Goal: Task Accomplishment & Management: Manage account settings

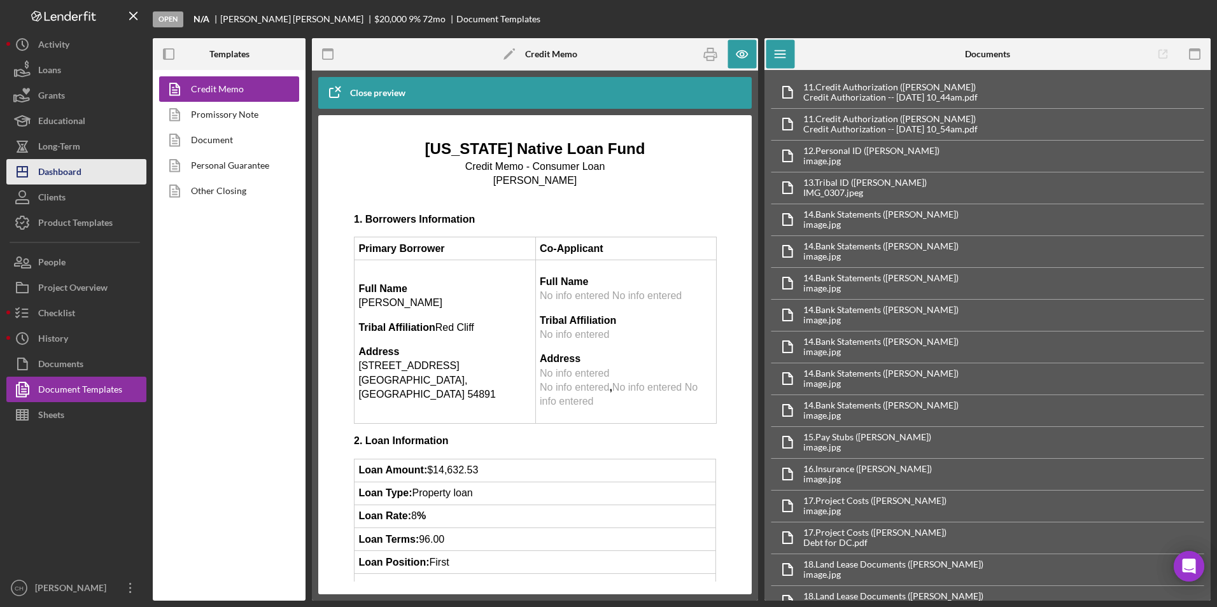
click at [46, 164] on div "Dashboard" at bounding box center [59, 173] width 43 height 29
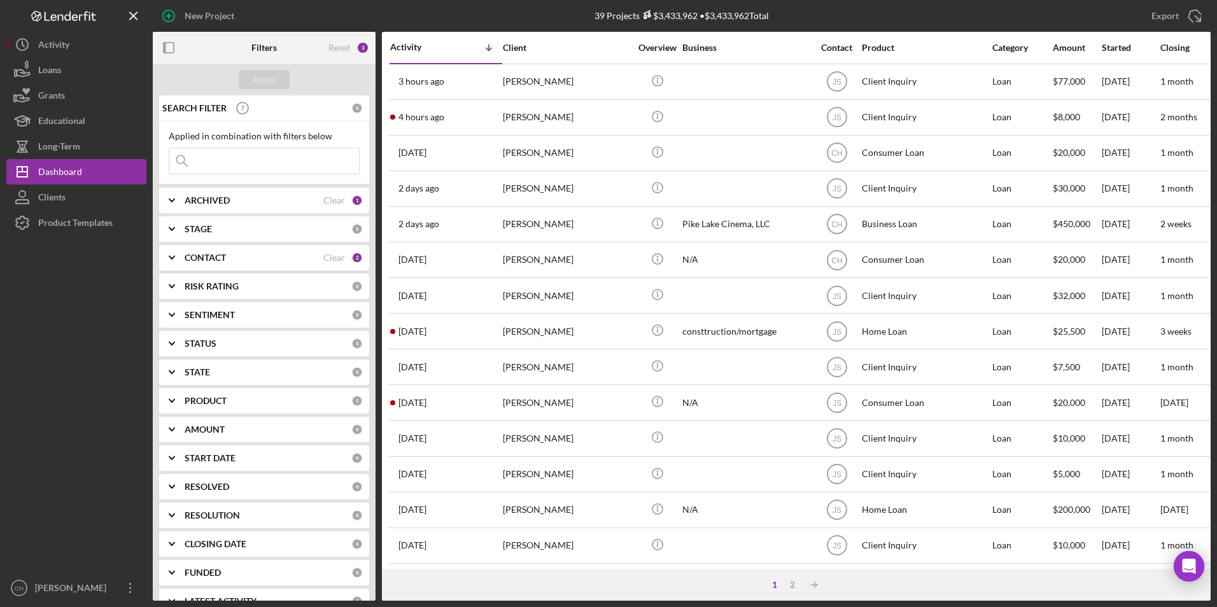
click at [216, 160] on input at bounding box center [264, 160] width 190 height 25
click at [269, 82] on div "Apply" at bounding box center [265, 79] width 24 height 19
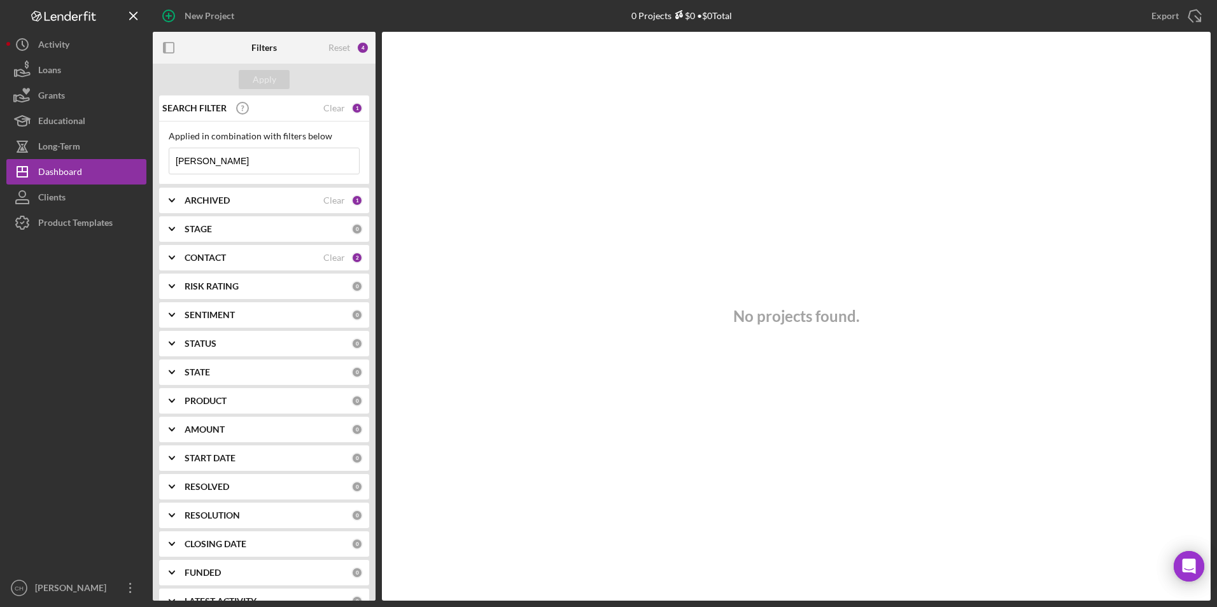
drag, startPoint x: 222, startPoint y: 166, endPoint x: 171, endPoint y: 166, distance: 50.9
click at [171, 166] on input "[PERSON_NAME]" at bounding box center [264, 160] width 190 height 25
type input "[PERSON_NAME]"
click at [278, 81] on button "Apply" at bounding box center [264, 79] width 51 height 19
click at [179, 199] on icon "Icon/Expander" at bounding box center [172, 201] width 32 height 32
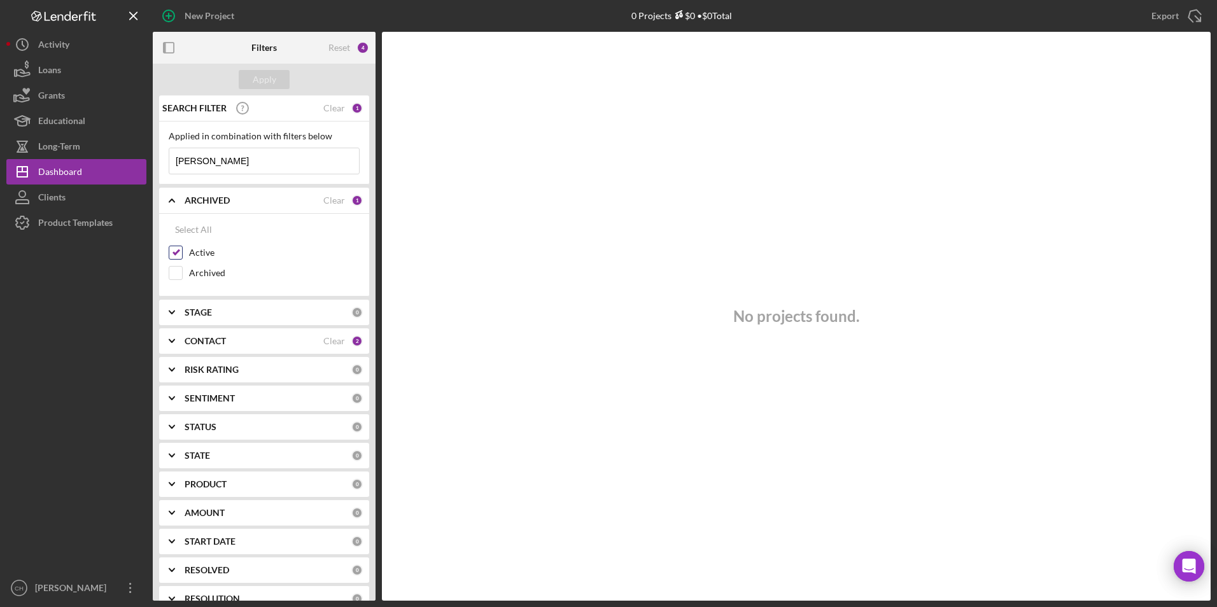
click at [180, 254] on input "Active" at bounding box center [175, 252] width 13 height 13
checkbox input "false"
click at [175, 271] on input "Archived" at bounding box center [175, 273] width 13 height 13
checkbox input "true"
click at [276, 83] on button "Apply" at bounding box center [264, 79] width 51 height 19
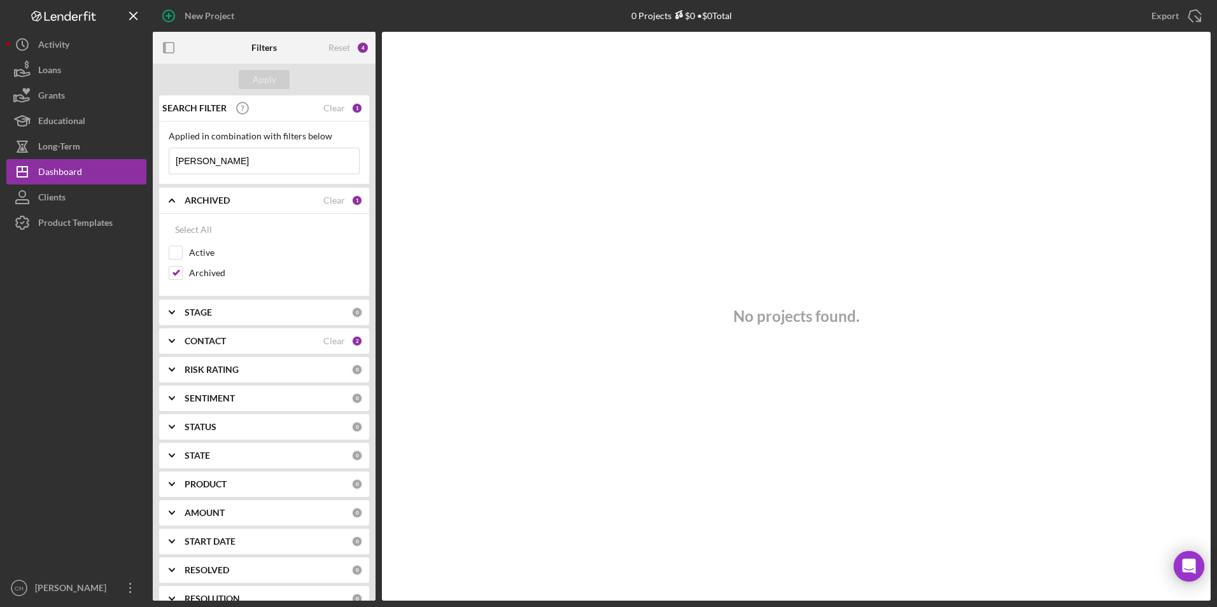
drag, startPoint x: 213, startPoint y: 155, endPoint x: 159, endPoint y: 154, distance: 54.7
click at [159, 154] on div "SEARCH FILTER Clear 1 Applied in combination with filters below selena Icon/Men…" at bounding box center [264, 347] width 223 height 505
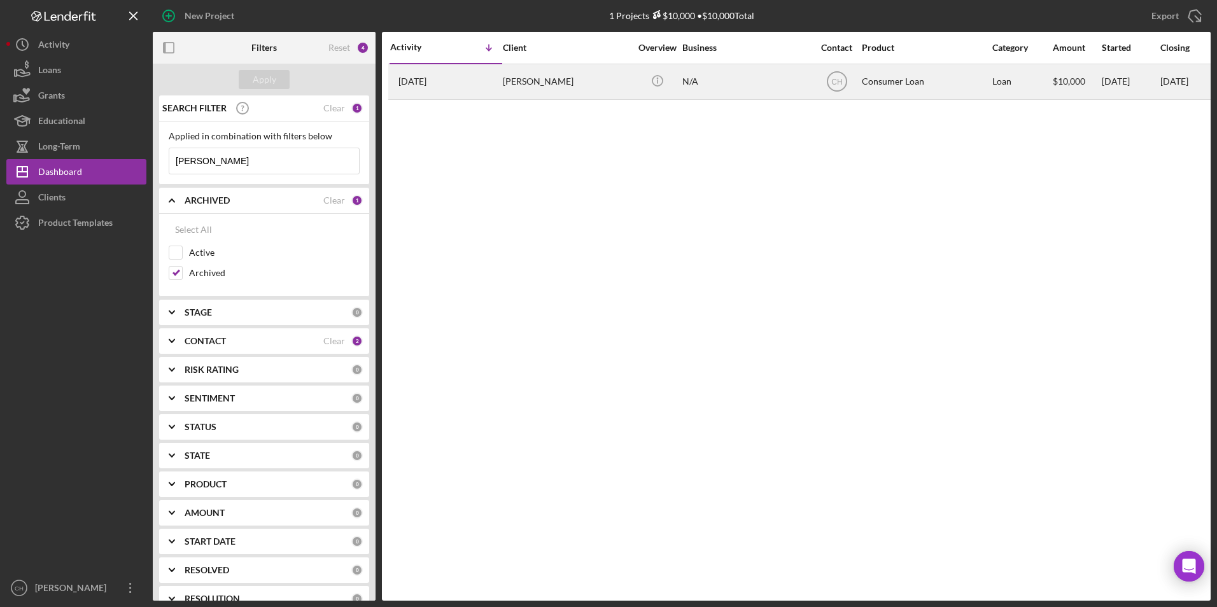
type input "[PERSON_NAME]"
click at [489, 91] on div "[DATE] [PERSON_NAME]" at bounding box center [445, 82] width 111 height 34
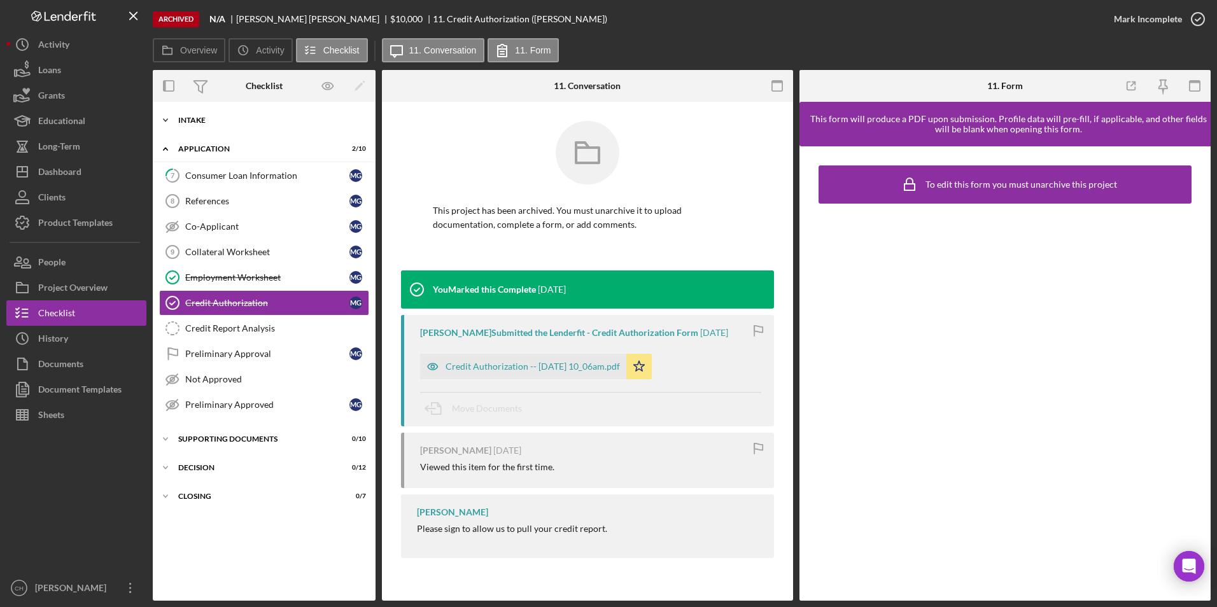
click at [201, 122] on div "Intake" at bounding box center [268, 120] width 181 height 8
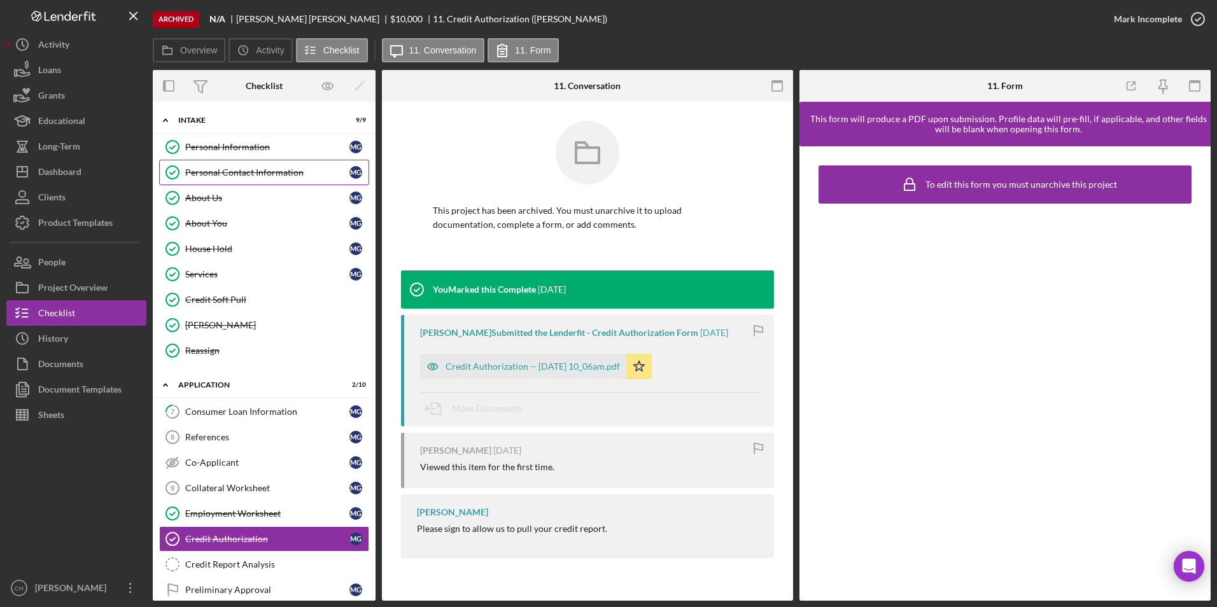
click at [213, 170] on div "Personal Contact Information" at bounding box center [267, 172] width 164 height 10
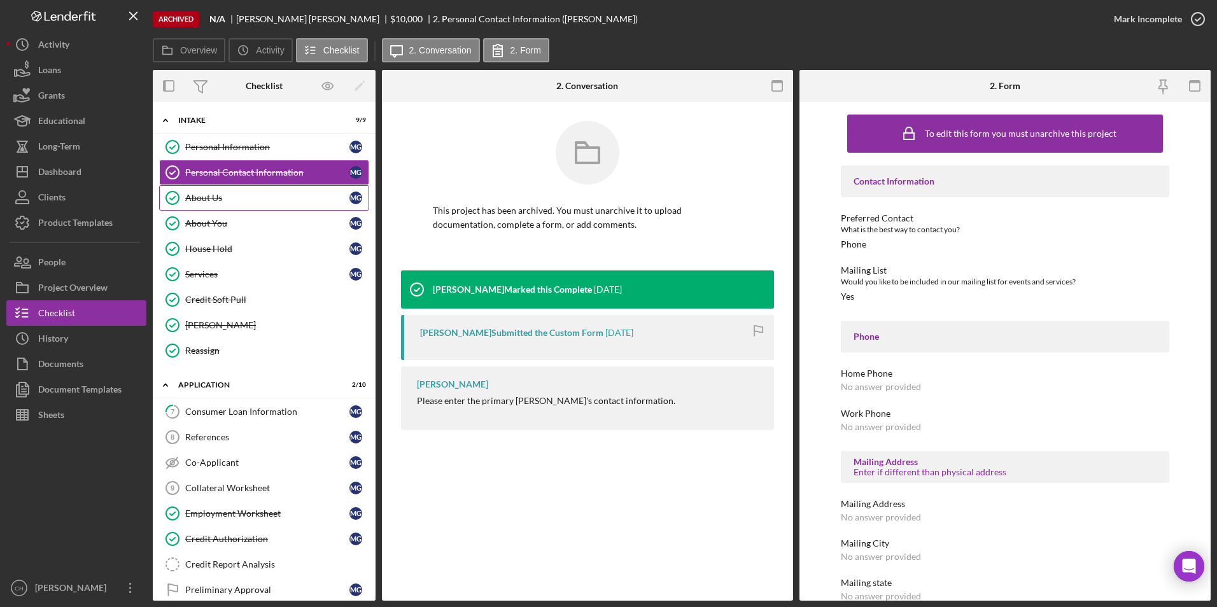
click at [190, 195] on div "About Us" at bounding box center [267, 198] width 164 height 10
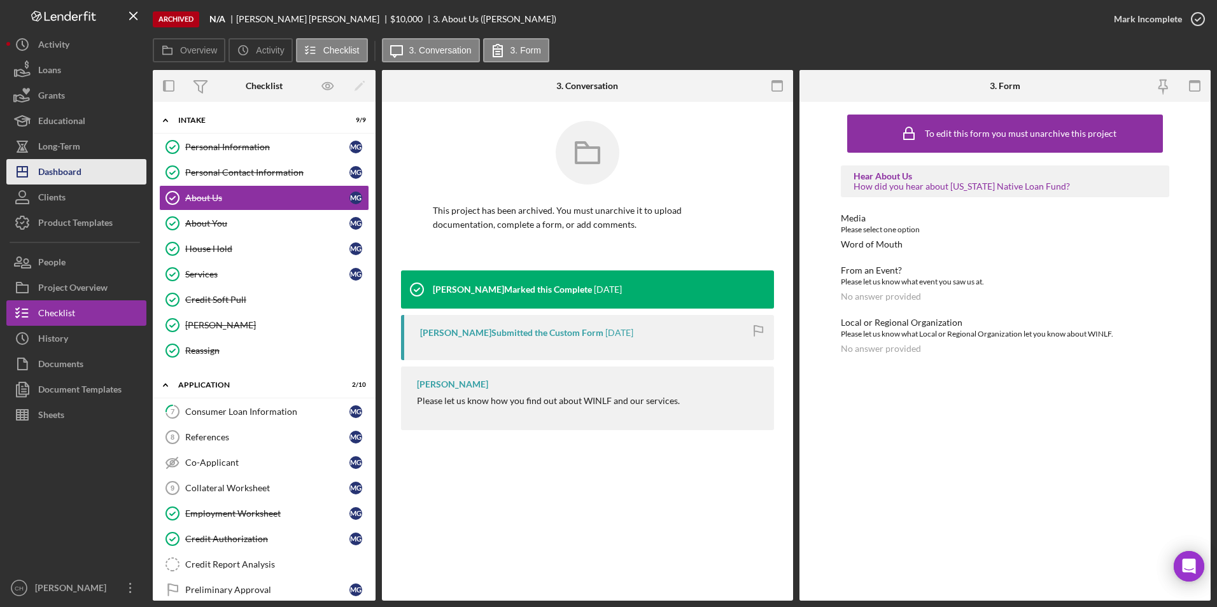
click at [80, 169] on div "Dashboard" at bounding box center [59, 173] width 43 height 29
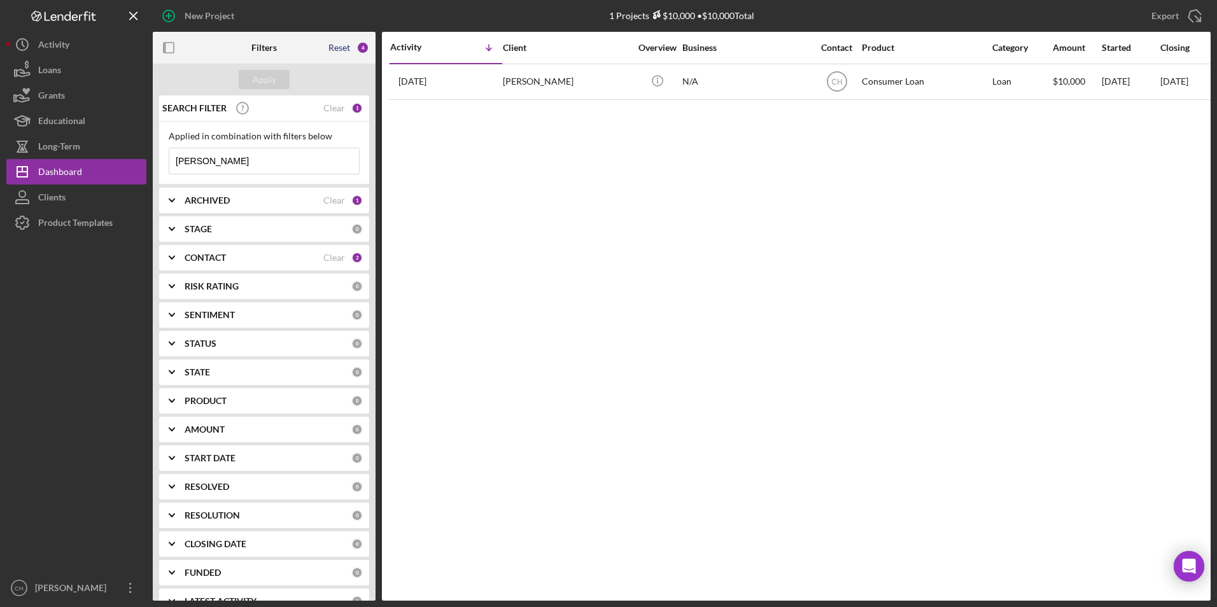
click at [344, 52] on div "Reset" at bounding box center [339, 48] width 22 height 10
click at [272, 80] on div "Apply" at bounding box center [265, 79] width 24 height 19
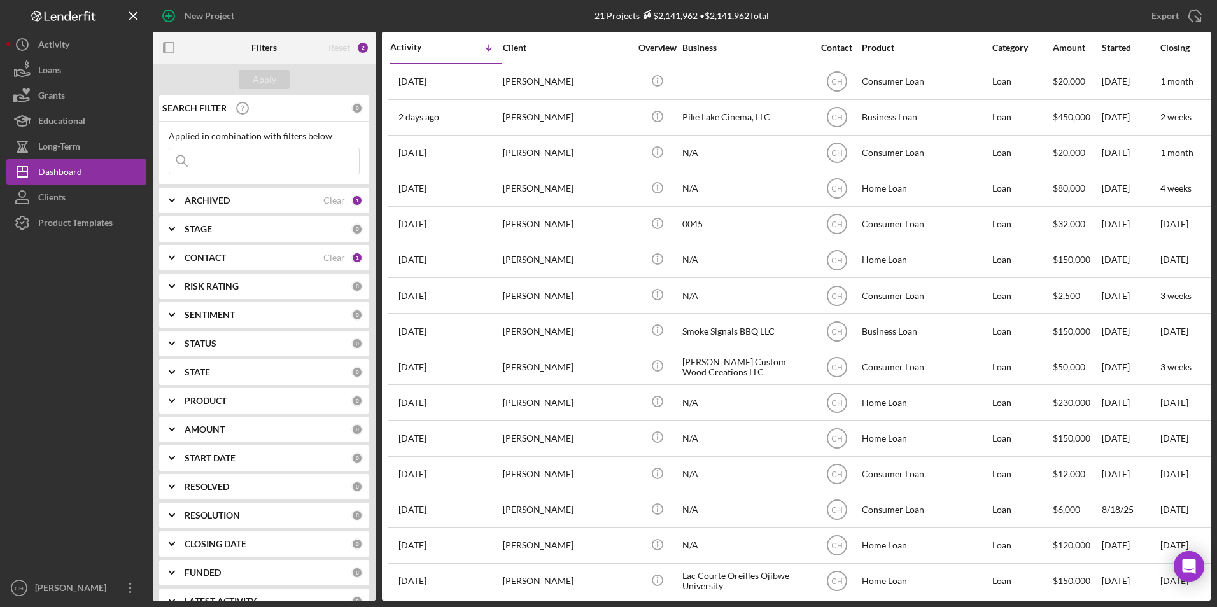
click at [199, 257] on b "CONTACT" at bounding box center [205, 258] width 41 height 10
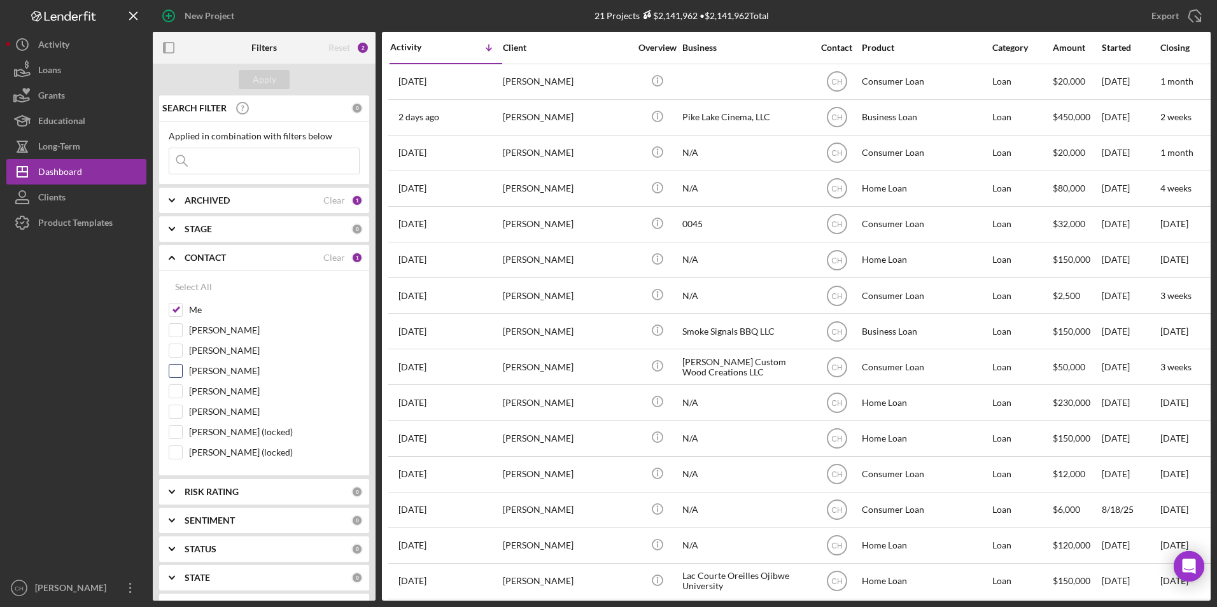
click at [173, 367] on input "[PERSON_NAME]" at bounding box center [175, 371] width 13 height 13
checkbox input "true"
click at [174, 448] on input "[PERSON_NAME] (locked)" at bounding box center [175, 452] width 13 height 13
checkbox input "true"
click at [282, 84] on button "Apply" at bounding box center [264, 79] width 51 height 19
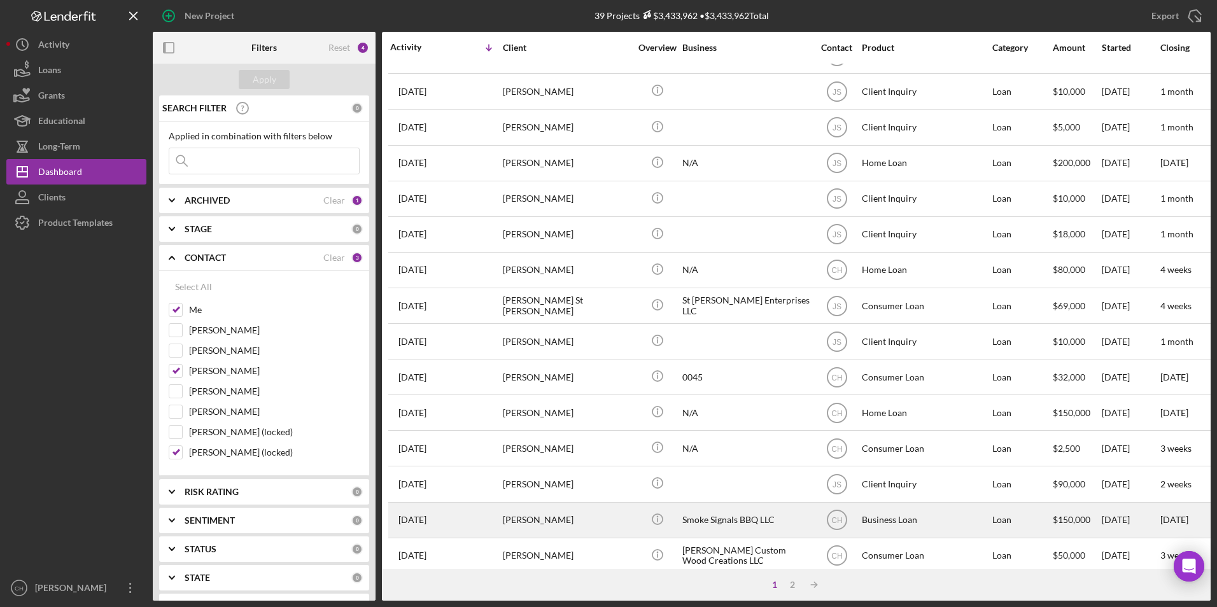
scroll to position [404, 0]
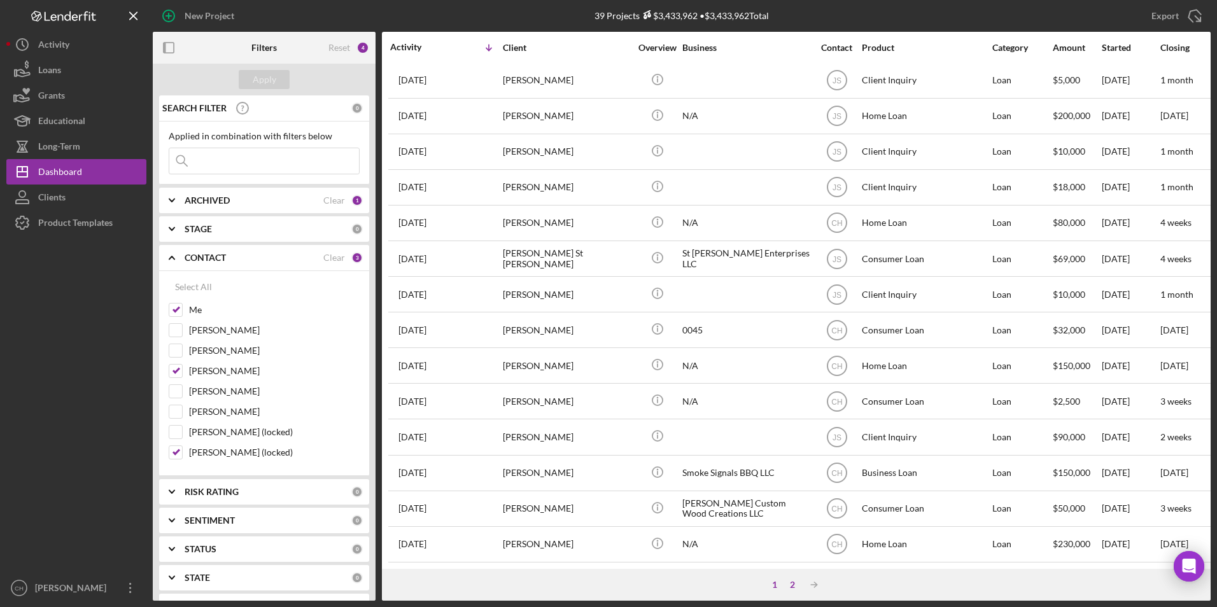
click at [791, 586] on div "2" at bounding box center [793, 585] width 18 height 10
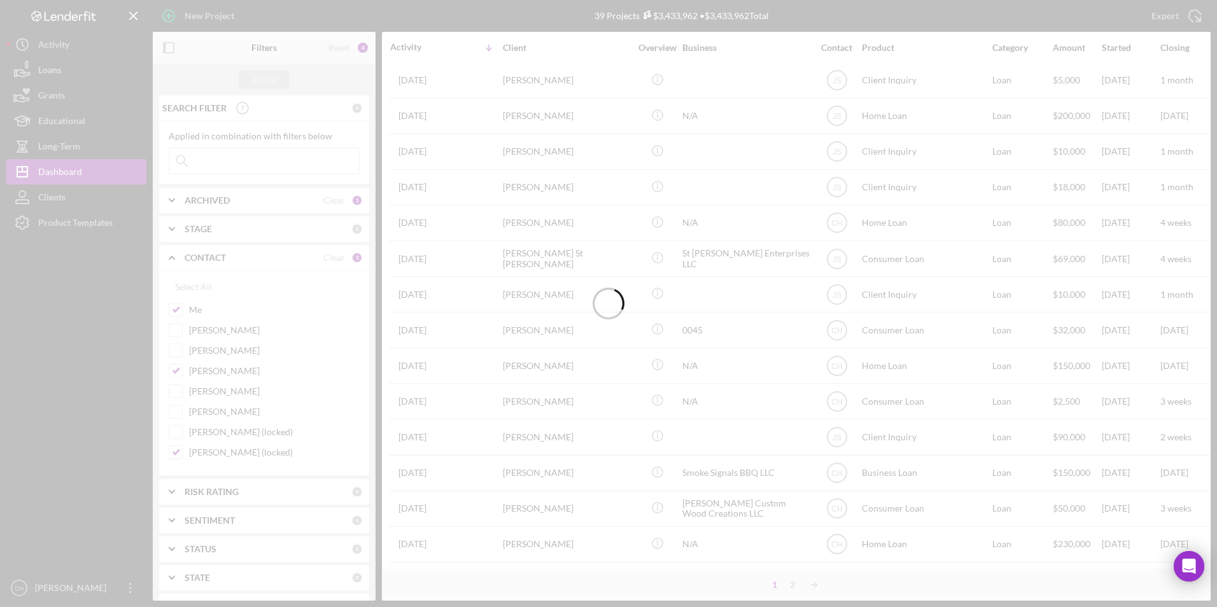
scroll to position [11, 0]
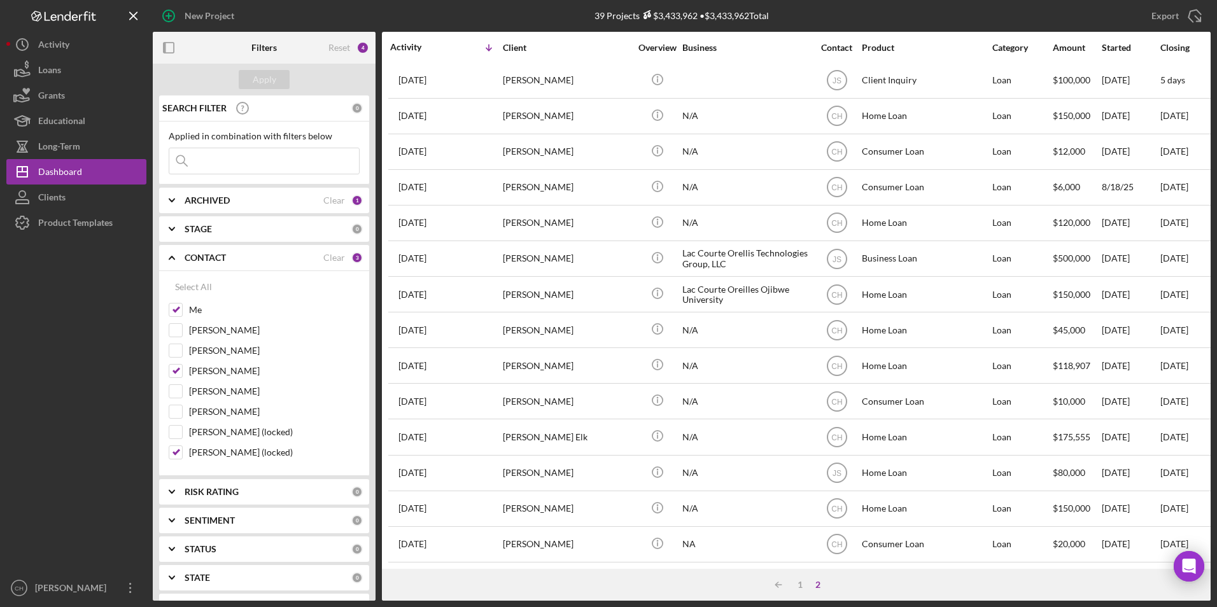
click at [220, 153] on input at bounding box center [264, 160] width 190 height 25
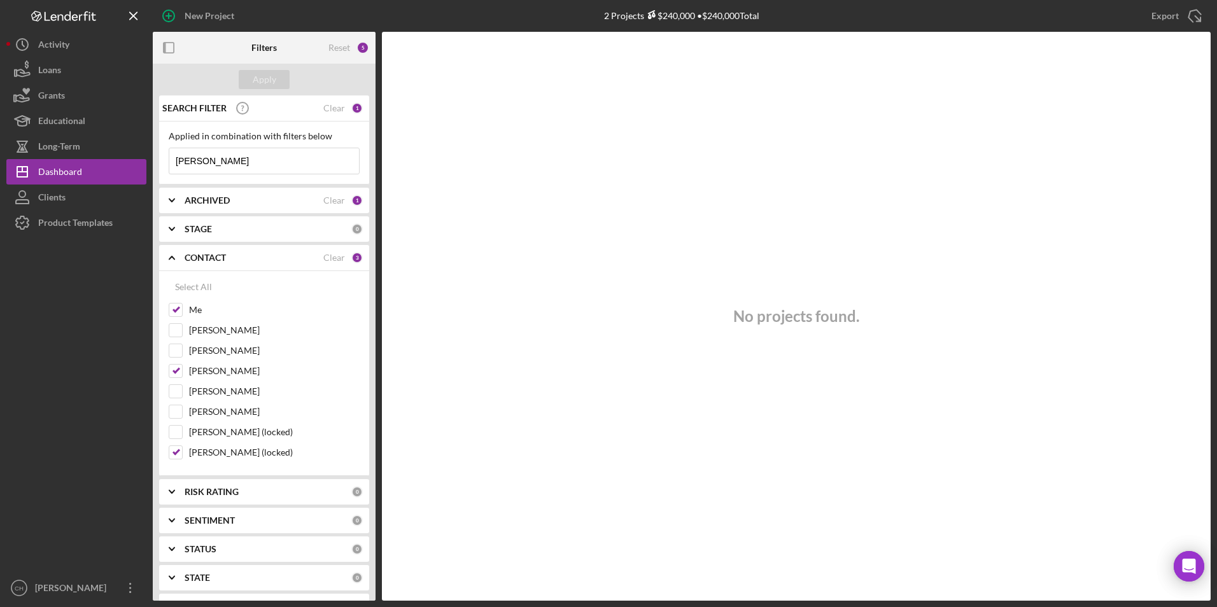
type input "[PERSON_NAME]"
click at [196, 199] on b "ARCHIVED" at bounding box center [207, 200] width 45 height 10
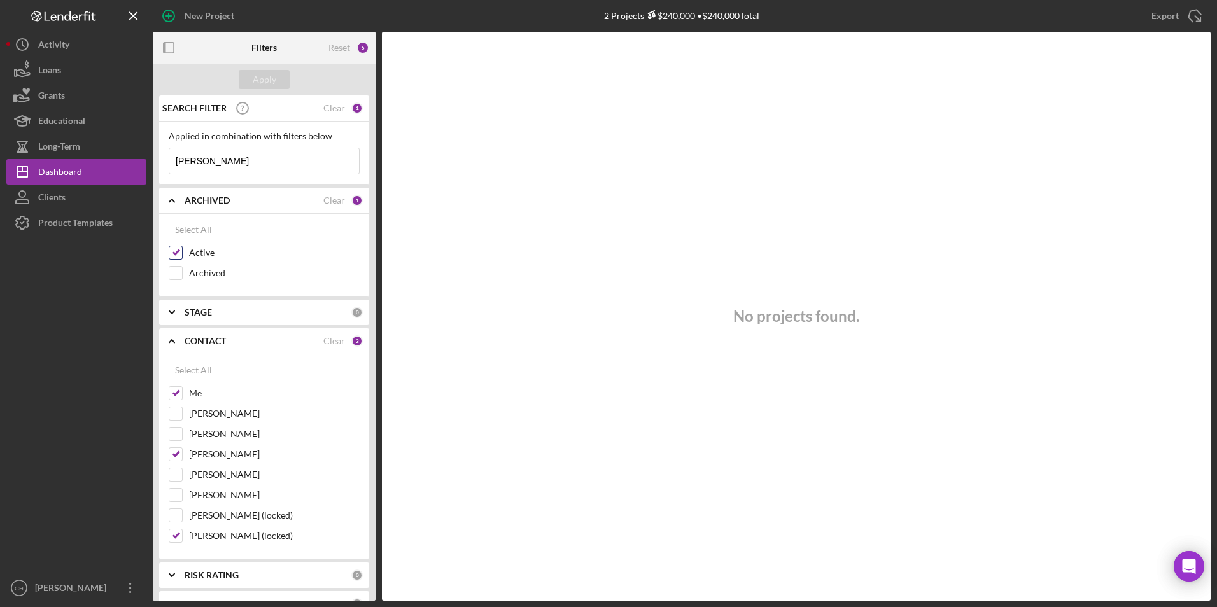
click at [176, 250] on input "Active" at bounding box center [175, 252] width 13 height 13
checkbox input "false"
click at [173, 266] on div "Active Archived" at bounding box center [264, 266] width 191 height 41
drag, startPoint x: 173, startPoint y: 266, endPoint x: 176, endPoint y: 272, distance: 7.4
click at [176, 272] on input "Archived" at bounding box center [175, 273] width 13 height 13
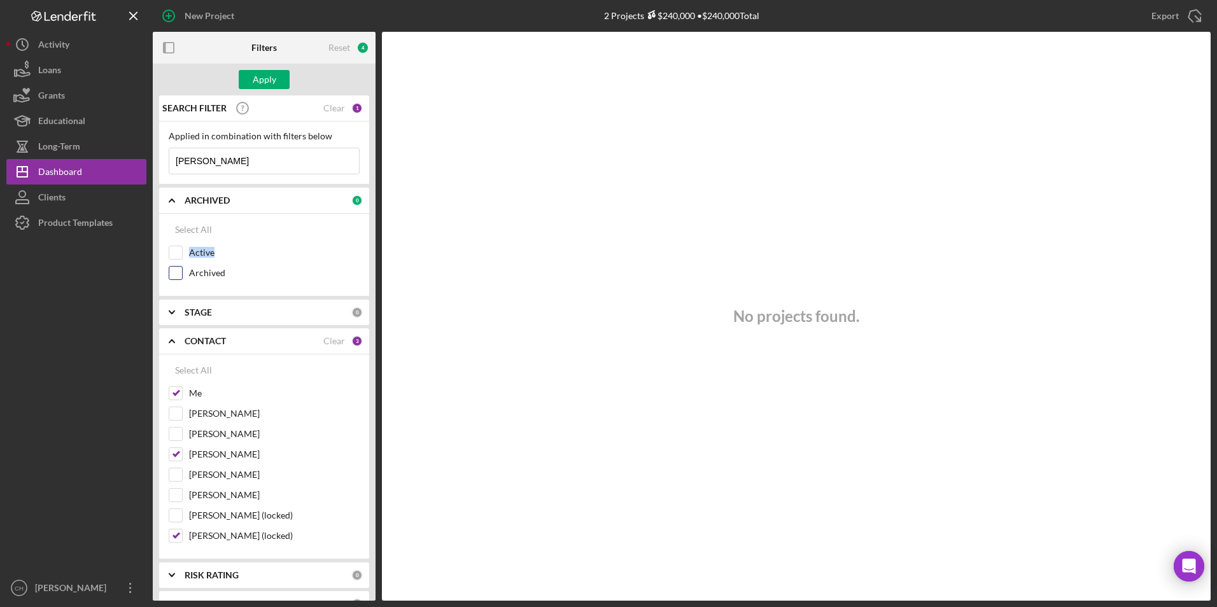
checkbox input "true"
click at [257, 81] on div "Apply" at bounding box center [265, 79] width 24 height 19
drag, startPoint x: 215, startPoint y: 158, endPoint x: 160, endPoint y: 163, distance: 54.3
click at [160, 163] on div "Applied in combination with filters below [PERSON_NAME] Icon/Menu Close" at bounding box center [264, 153] width 210 height 63
type input "[PERSON_NAME]"
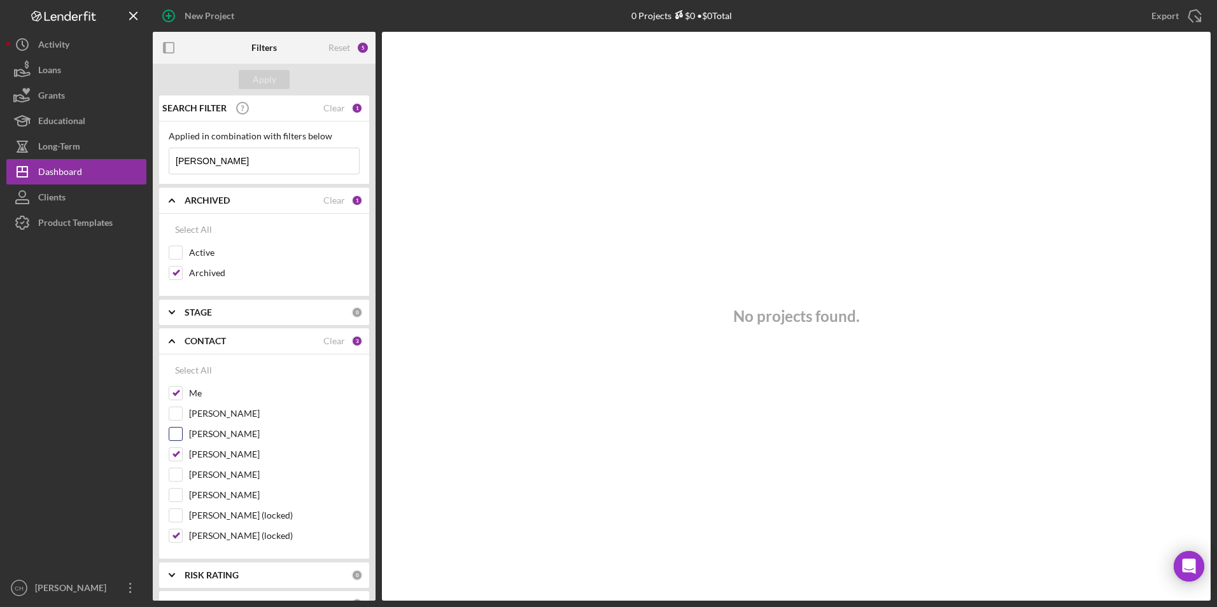
click at [174, 432] on input "[PERSON_NAME]" at bounding box center [175, 434] width 13 height 13
checkbox input "true"
click at [178, 492] on input "[PERSON_NAME]" at bounding box center [175, 495] width 13 height 13
checkbox input "true"
click at [275, 83] on div "Apply" at bounding box center [265, 79] width 24 height 19
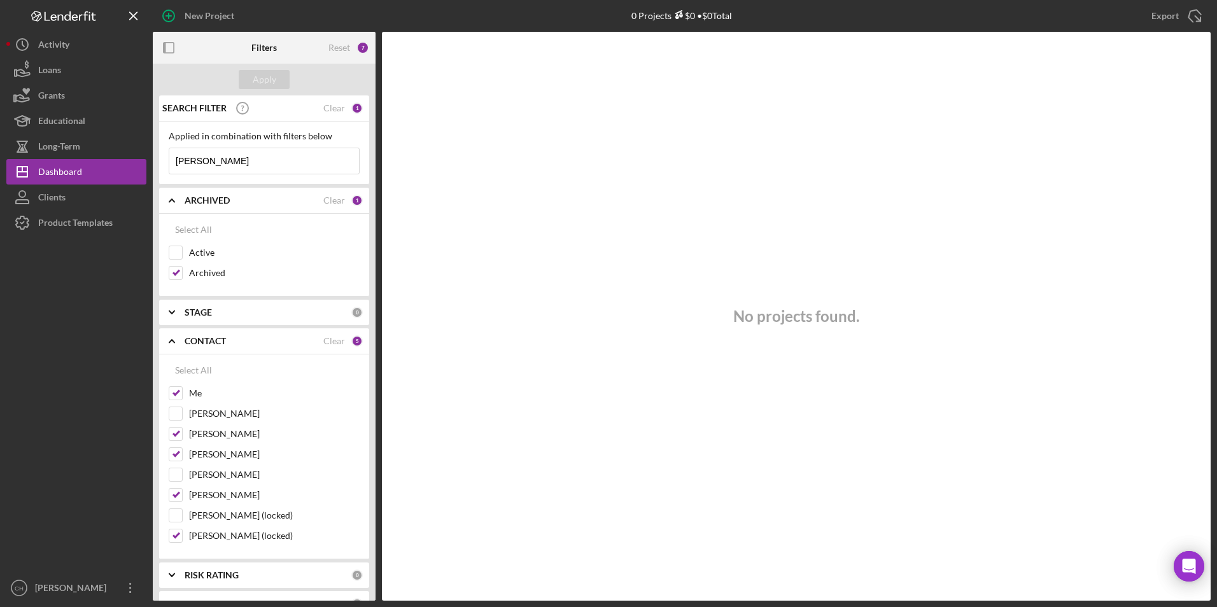
drag, startPoint x: 192, startPoint y: 160, endPoint x: 149, endPoint y: 160, distance: 42.6
click at [149, 160] on div "New Project 0 Projects $0 • $0 Total [PERSON_NAME] Export Icon/Export Filters R…" at bounding box center [608, 300] width 1204 height 601
type input "[PERSON_NAME]"
click at [328, 46] on div "Reset" at bounding box center [339, 48] width 22 height 10
checkbox input "false"
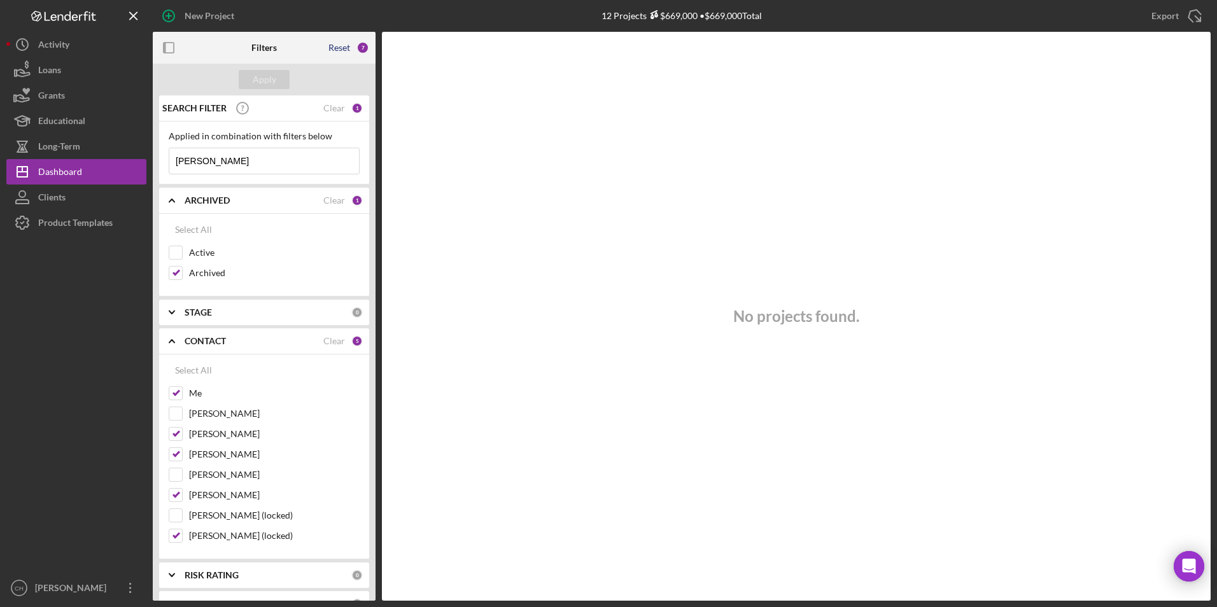
checkbox input "false"
checkbox input "true"
checkbox input "false"
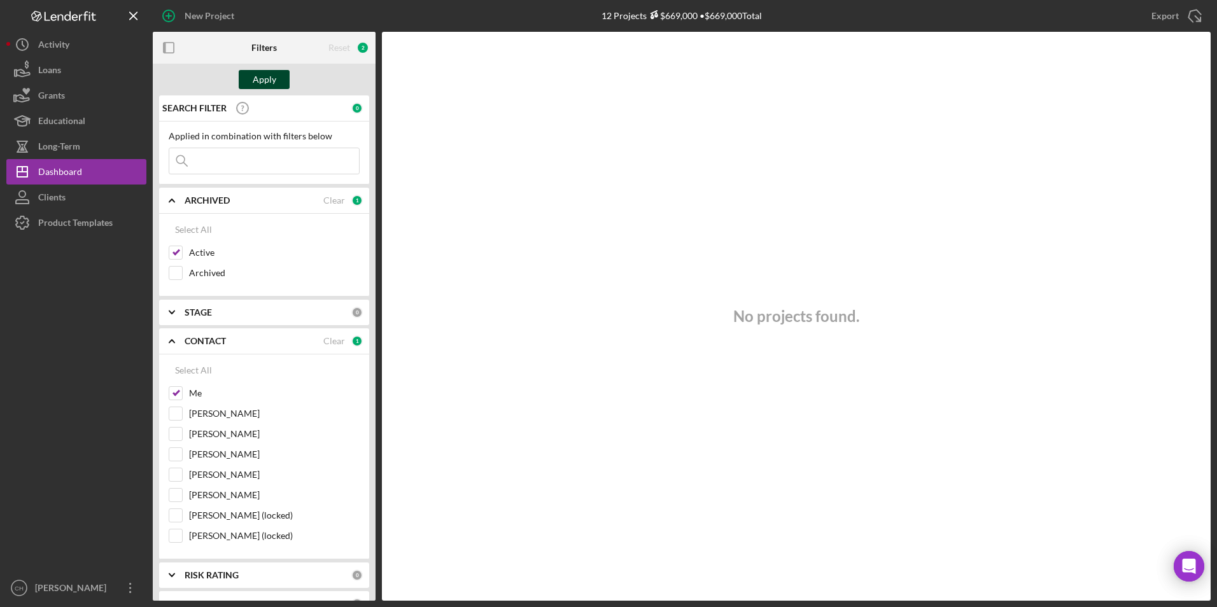
click at [268, 77] on div "Apply" at bounding box center [265, 79] width 24 height 19
click at [77, 173] on div "Dashboard" at bounding box center [60, 173] width 44 height 29
click at [170, 202] on polyline at bounding box center [171, 200] width 5 height 3
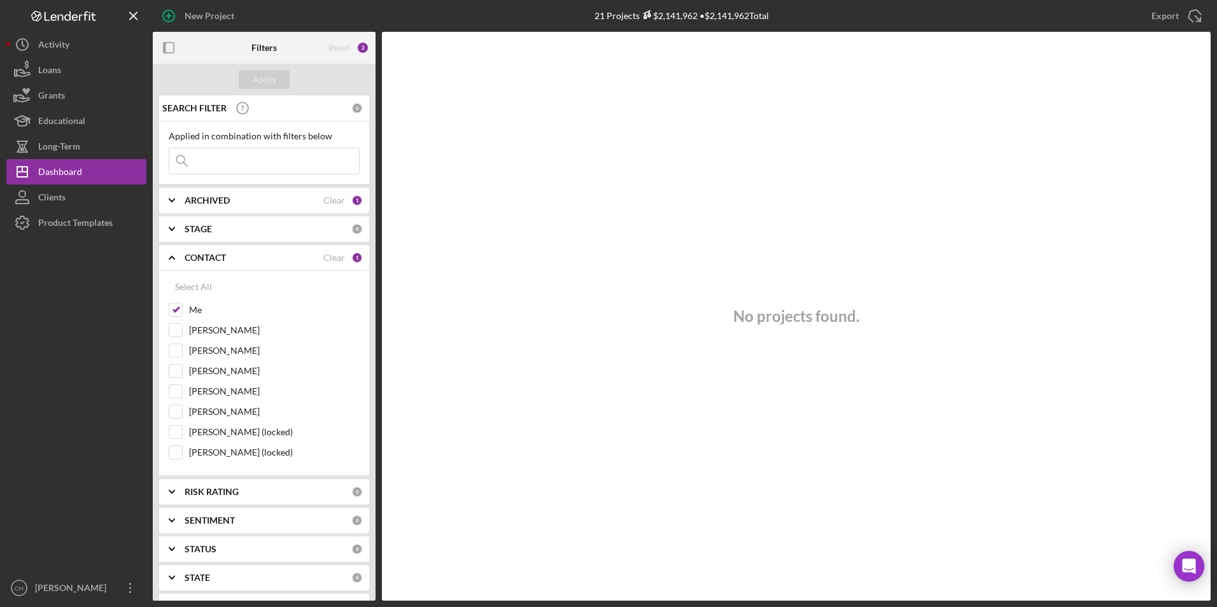
click at [168, 256] on icon "Icon/Expander" at bounding box center [172, 258] width 32 height 32
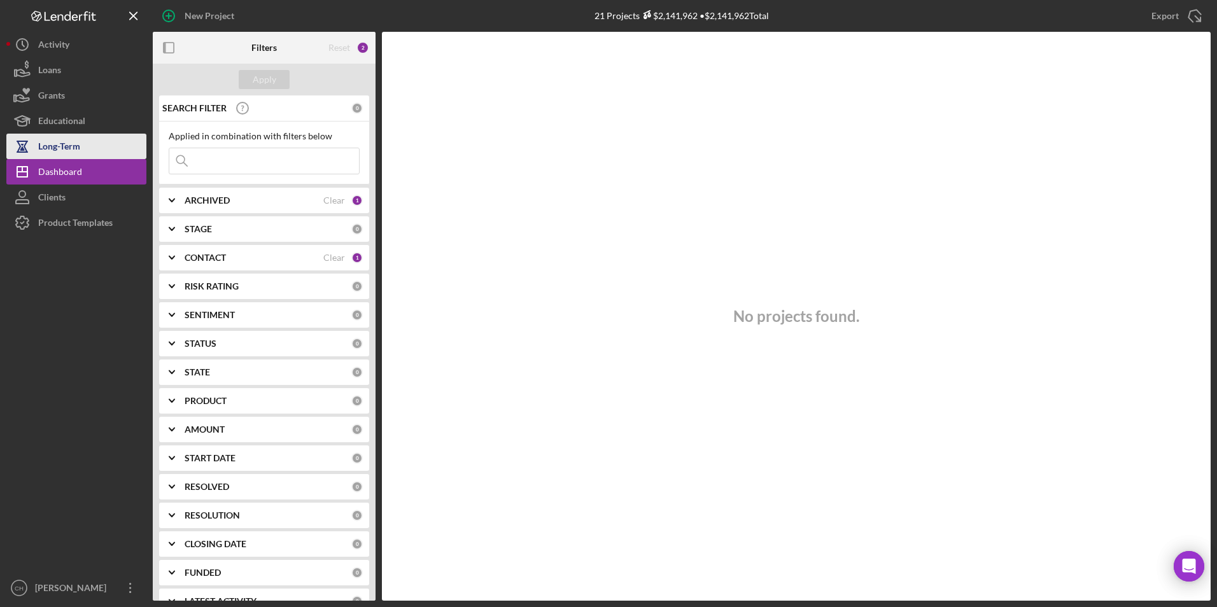
click at [74, 145] on div "Long-Term" at bounding box center [59, 148] width 42 height 29
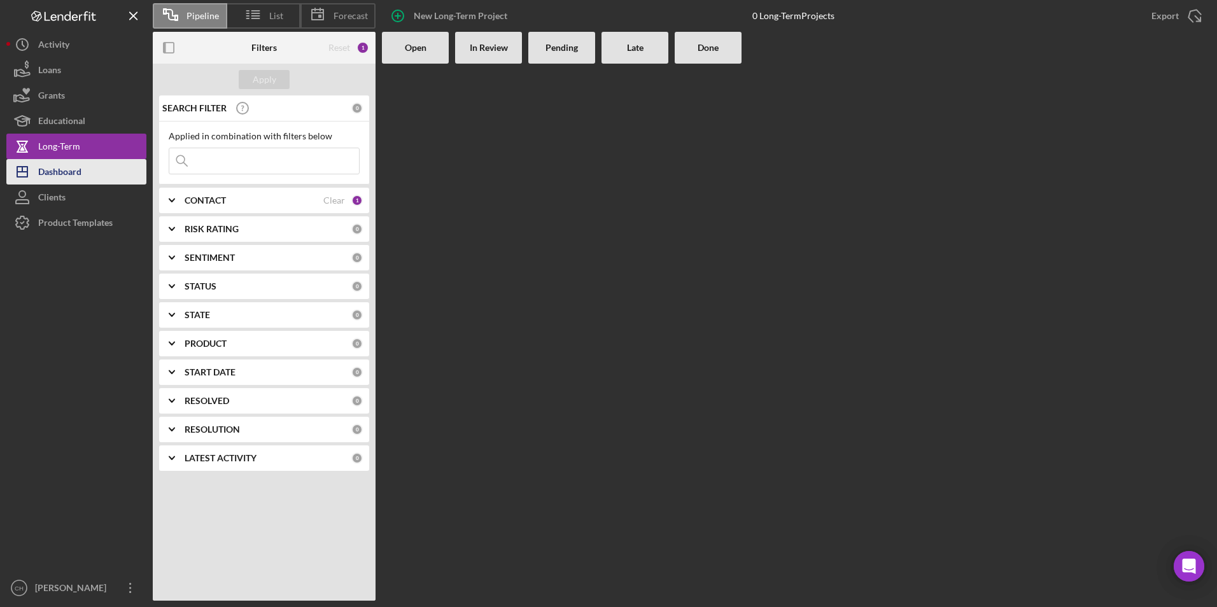
click at [74, 169] on div "Dashboard" at bounding box center [59, 173] width 43 height 29
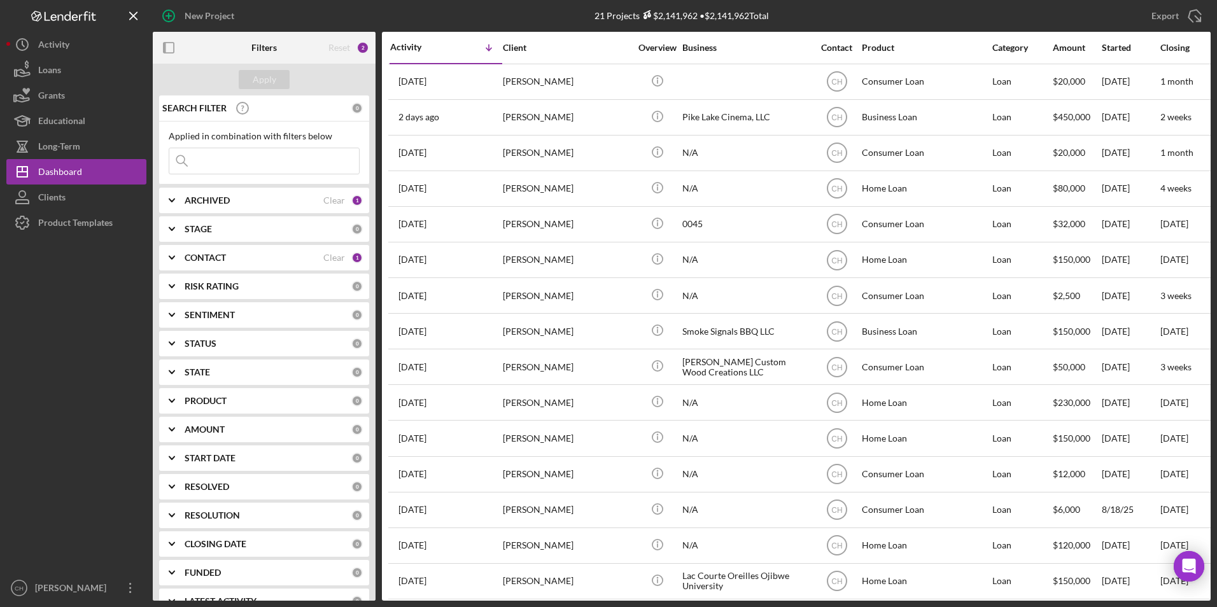
click at [204, 257] on b "CONTACT" at bounding box center [205, 258] width 41 height 10
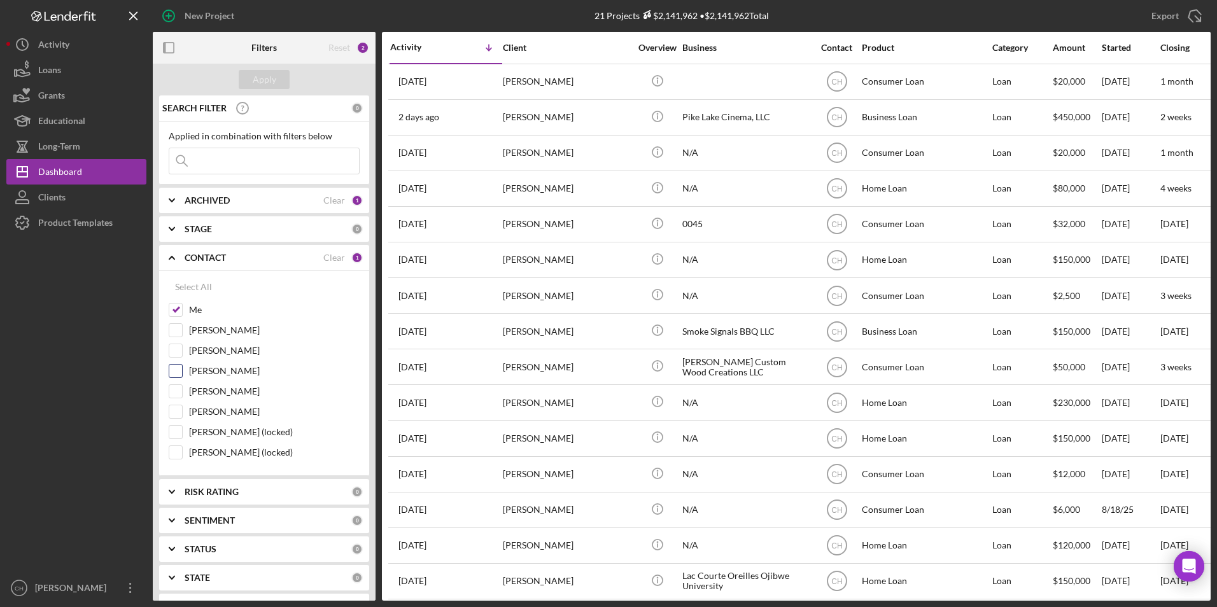
click at [178, 373] on input "[PERSON_NAME]" at bounding box center [175, 371] width 13 height 13
checkbox input "true"
click at [167, 454] on div "Select All Me [PERSON_NAME] [PERSON_NAME] [PERSON_NAME] [PERSON_NAME] [PERSON_N…" at bounding box center [264, 373] width 210 height 205
click at [178, 453] on input "[PERSON_NAME] (locked)" at bounding box center [175, 452] width 13 height 13
checkbox input "true"
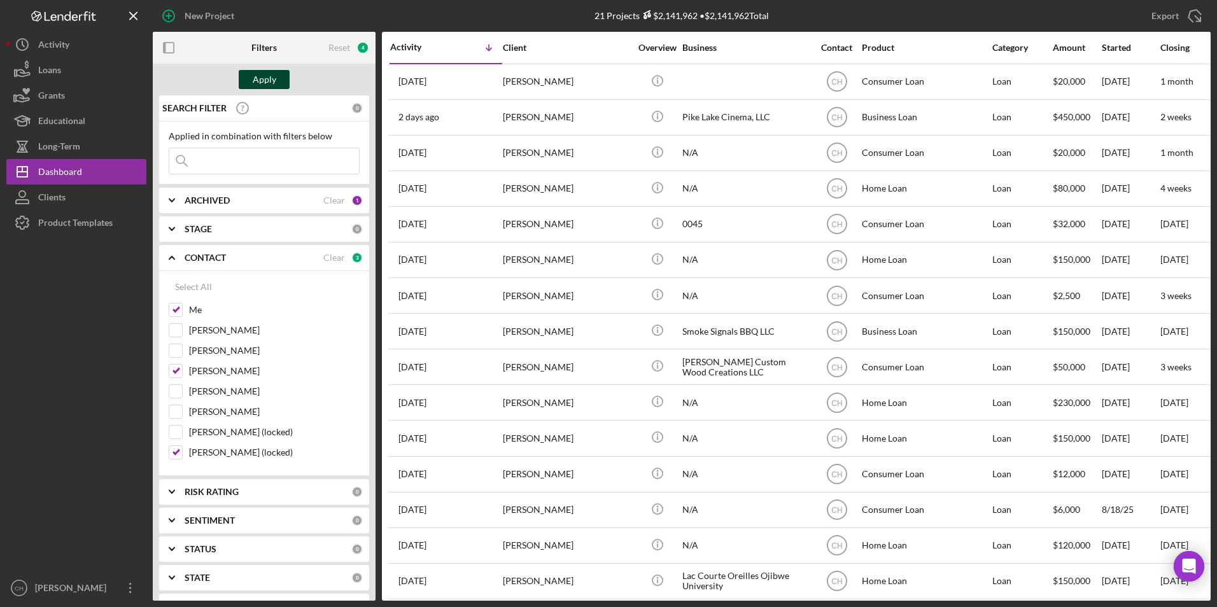
click at [270, 73] on div "Apply" at bounding box center [265, 79] width 24 height 19
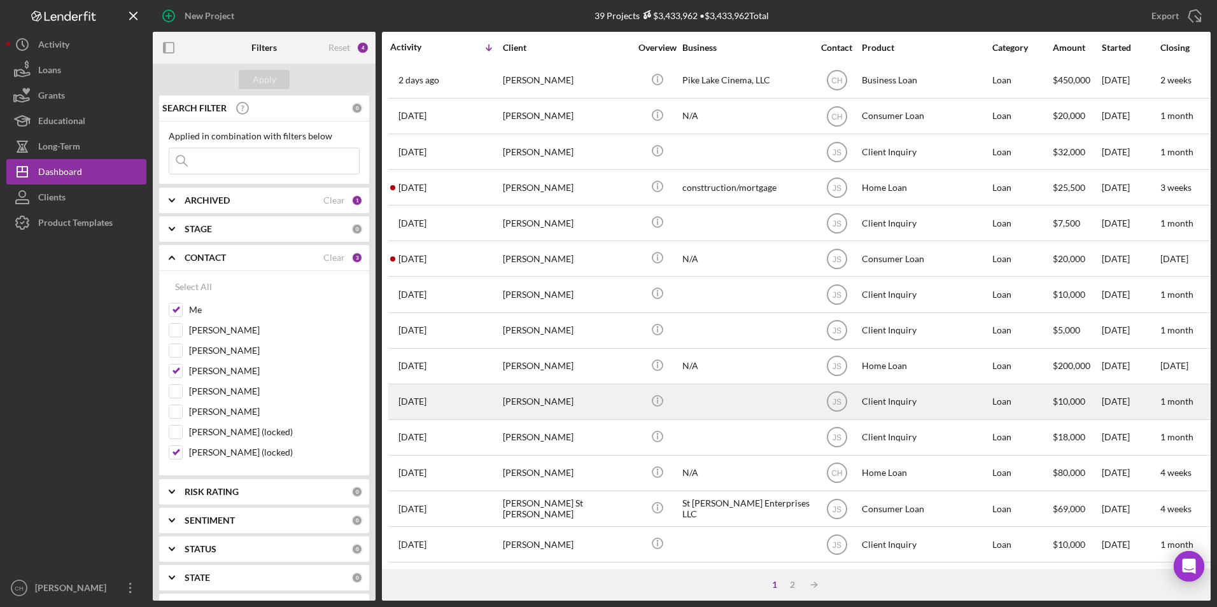
scroll to position [255, 0]
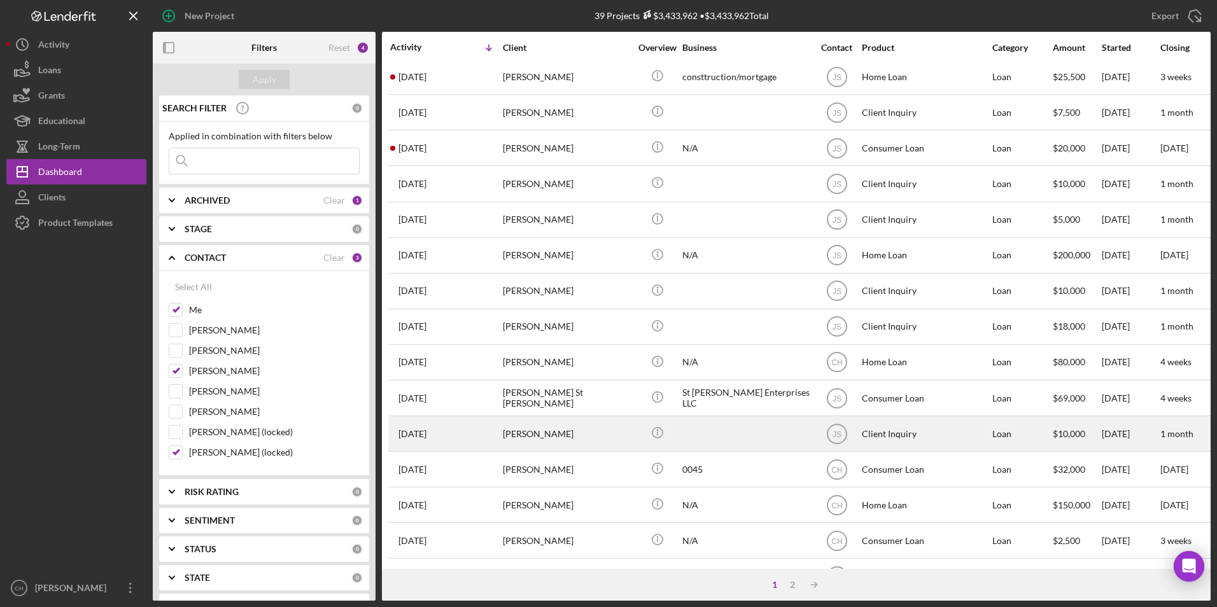
click at [542, 435] on div "[PERSON_NAME]" at bounding box center [566, 434] width 127 height 34
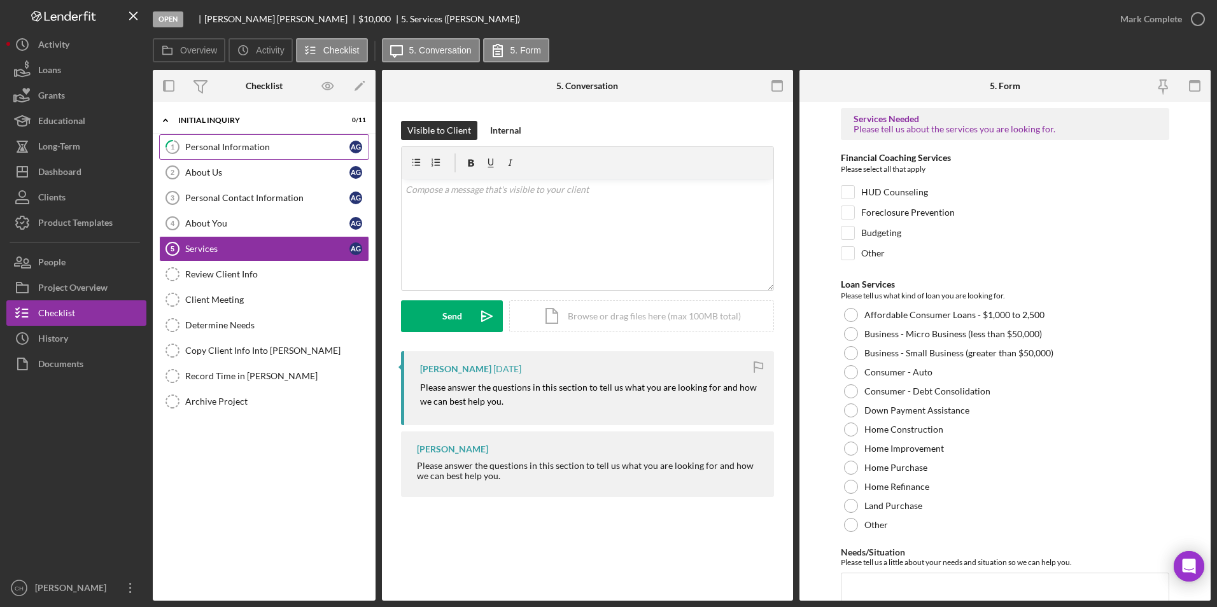
click at [225, 150] on div "Personal Information" at bounding box center [267, 147] width 164 height 10
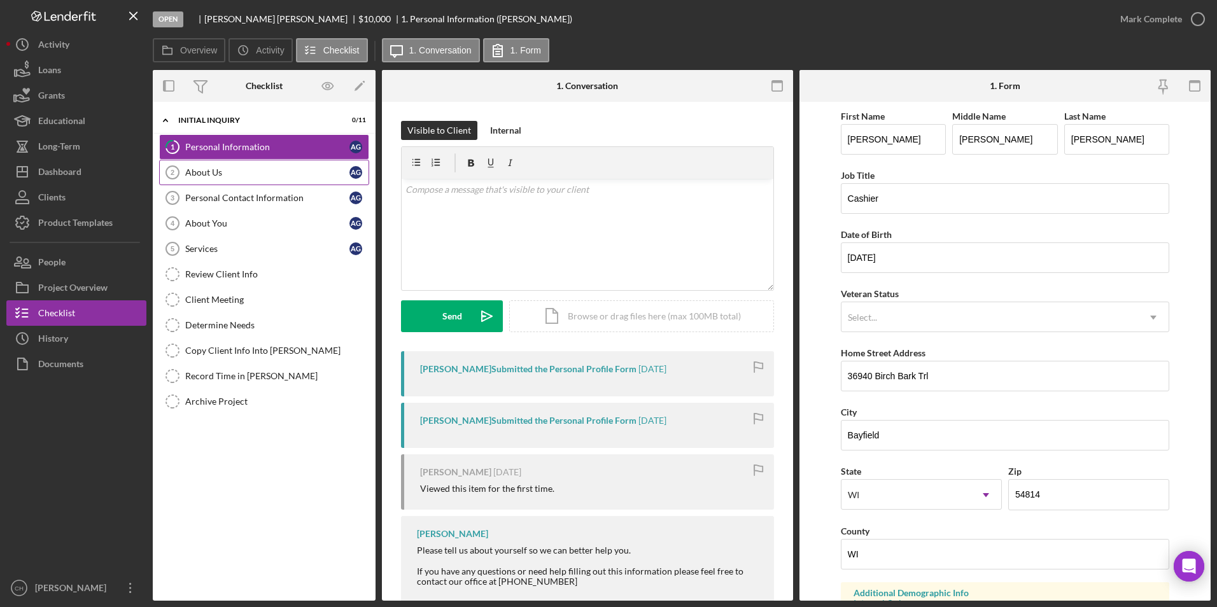
click at [216, 176] on div "About Us" at bounding box center [267, 172] width 164 height 10
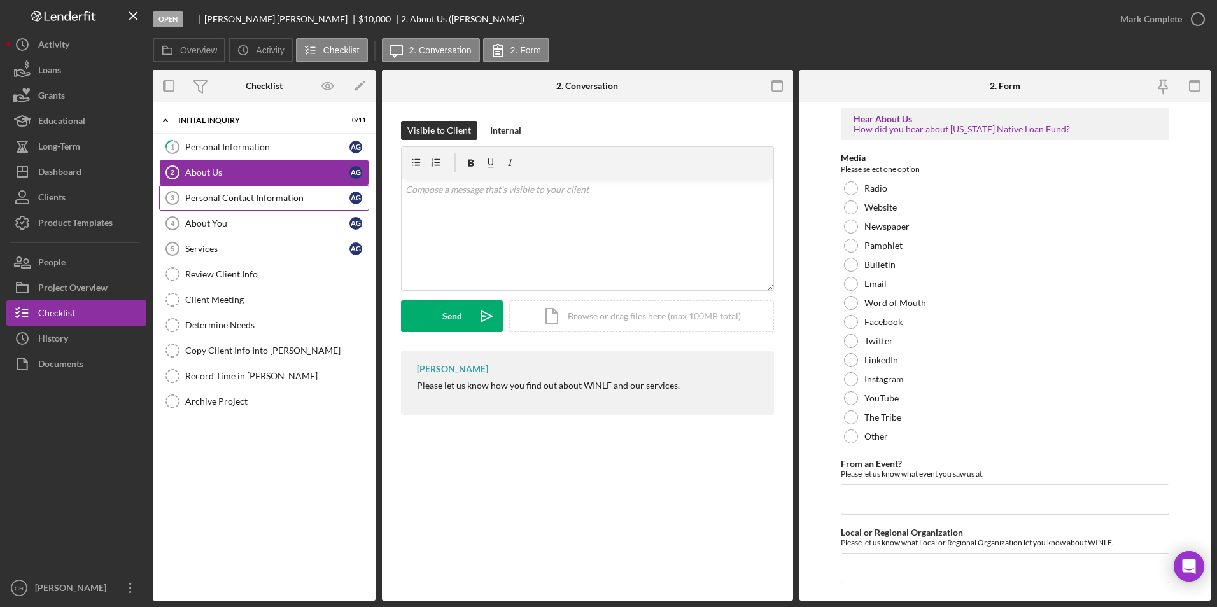
click at [216, 204] on link "Personal Contact Information 3 Personal Contact Information A G" at bounding box center [264, 197] width 210 height 25
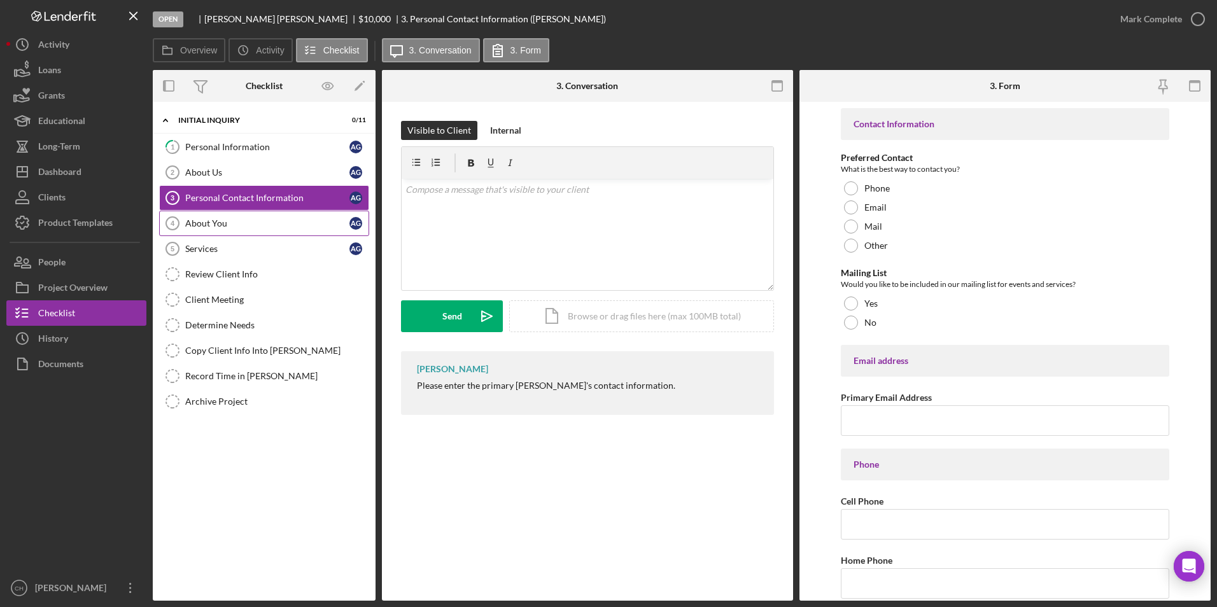
click at [208, 229] on div "About You" at bounding box center [267, 223] width 164 height 10
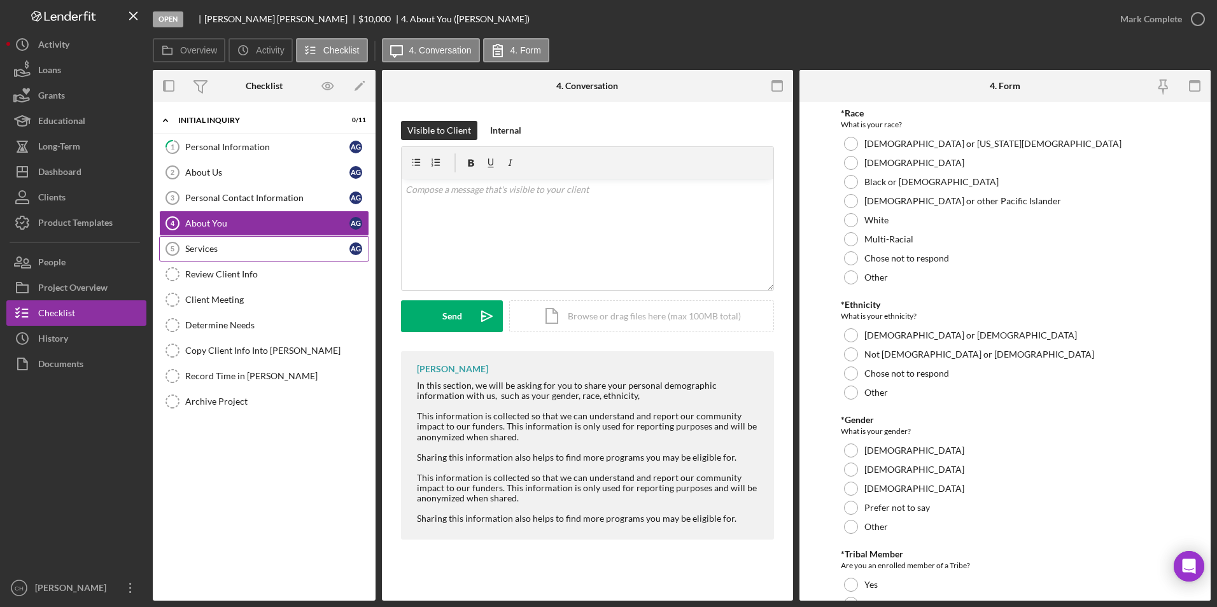
click at [205, 251] on div "Services" at bounding box center [267, 249] width 164 height 10
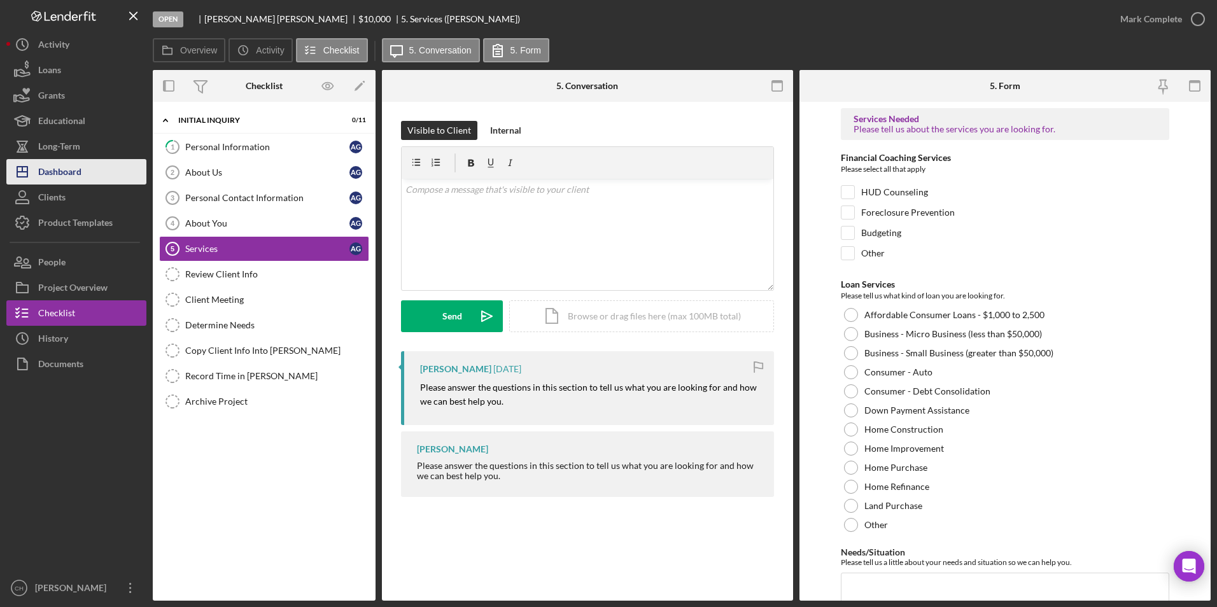
click at [77, 169] on div "Dashboard" at bounding box center [59, 173] width 43 height 29
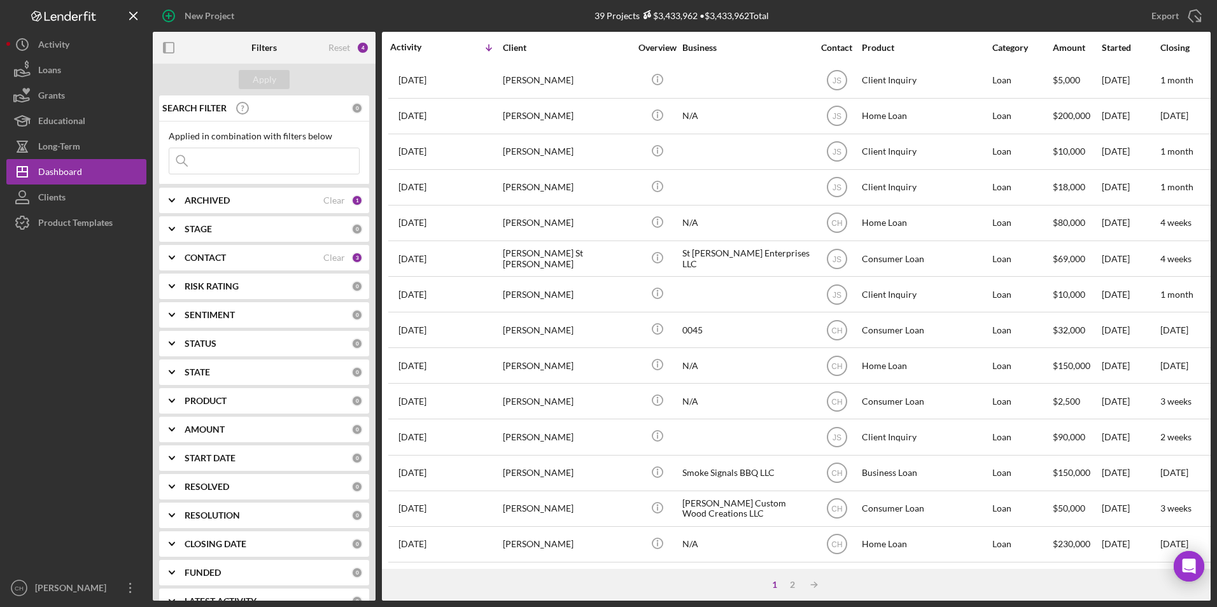
scroll to position [404, 0]
click at [790, 582] on div "2" at bounding box center [793, 585] width 18 height 10
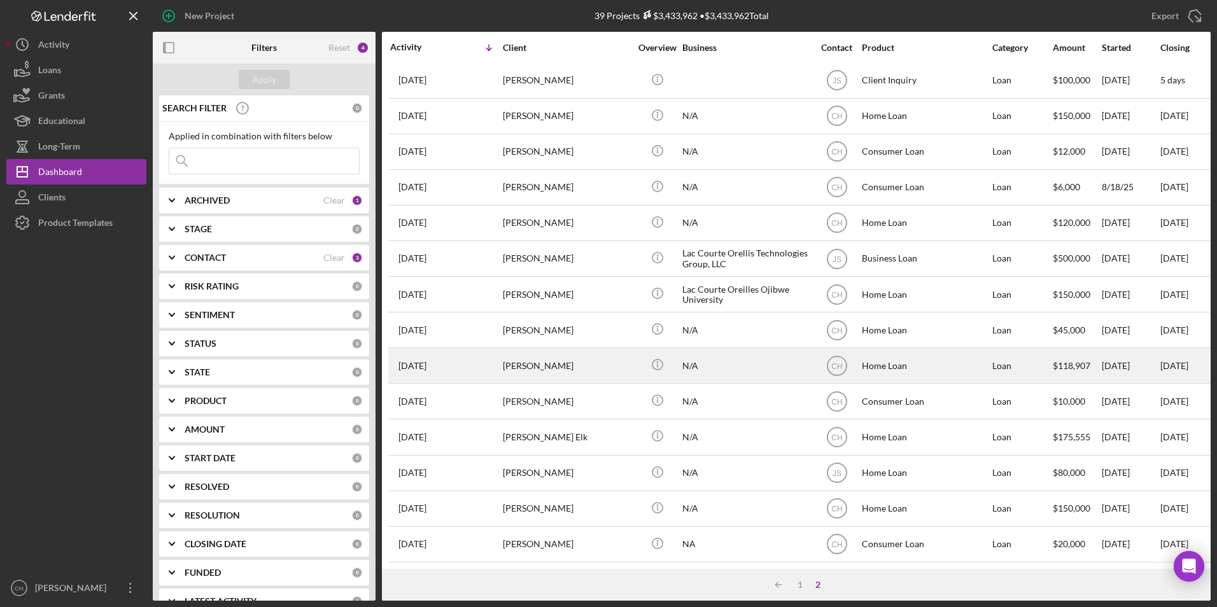
scroll to position [0, 0]
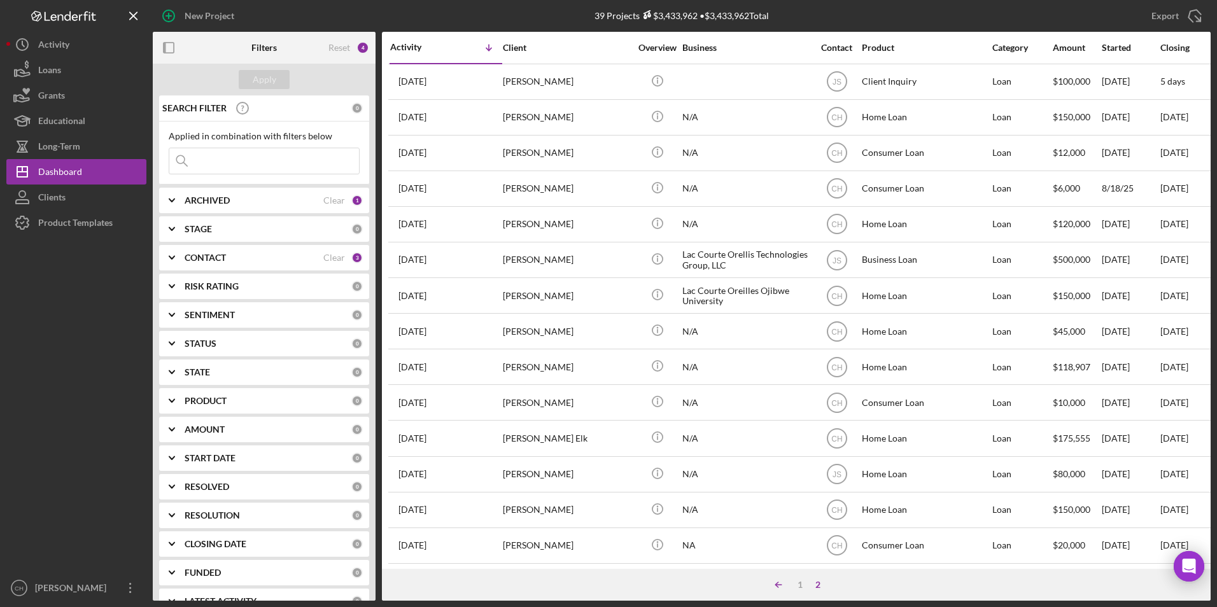
click at [780, 584] on icon "Icon/Table Sort Arrow" at bounding box center [778, 584] width 25 height 25
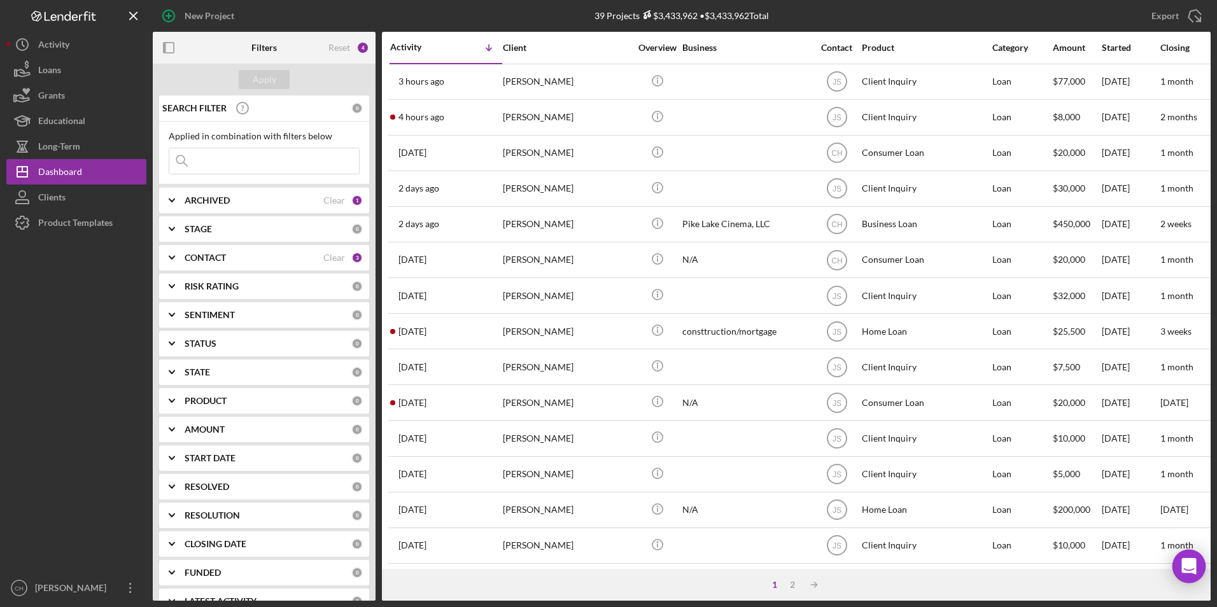
click at [0, 607] on div at bounding box center [0, 607] width 0 height 0
click at [1205, 553] on body "New Project 39 Projects $3,433,962 • $3,433,962 Total Export Icon/Export Filter…" at bounding box center [608, 303] width 1217 height 607
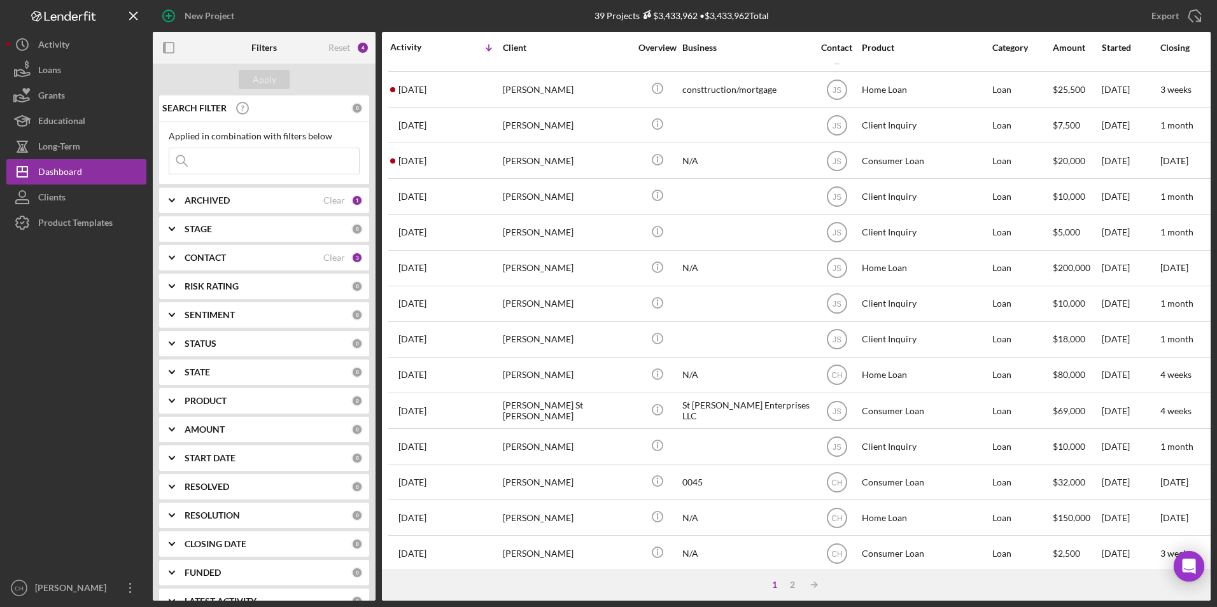
scroll to position [255, 0]
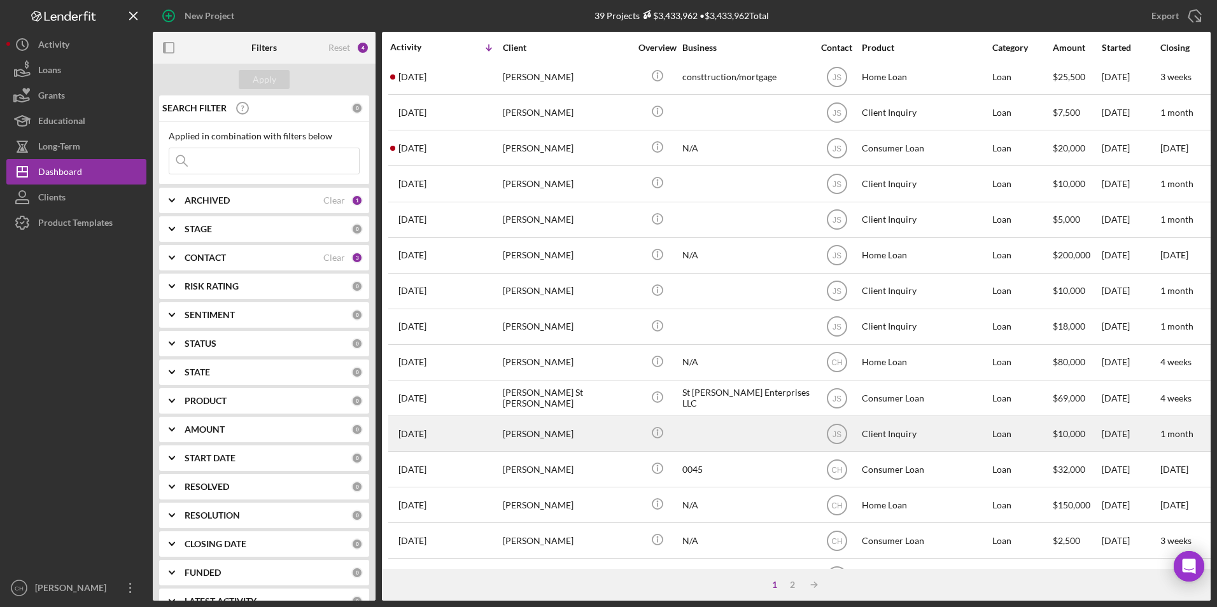
click at [557, 432] on div "[PERSON_NAME]" at bounding box center [566, 434] width 127 height 34
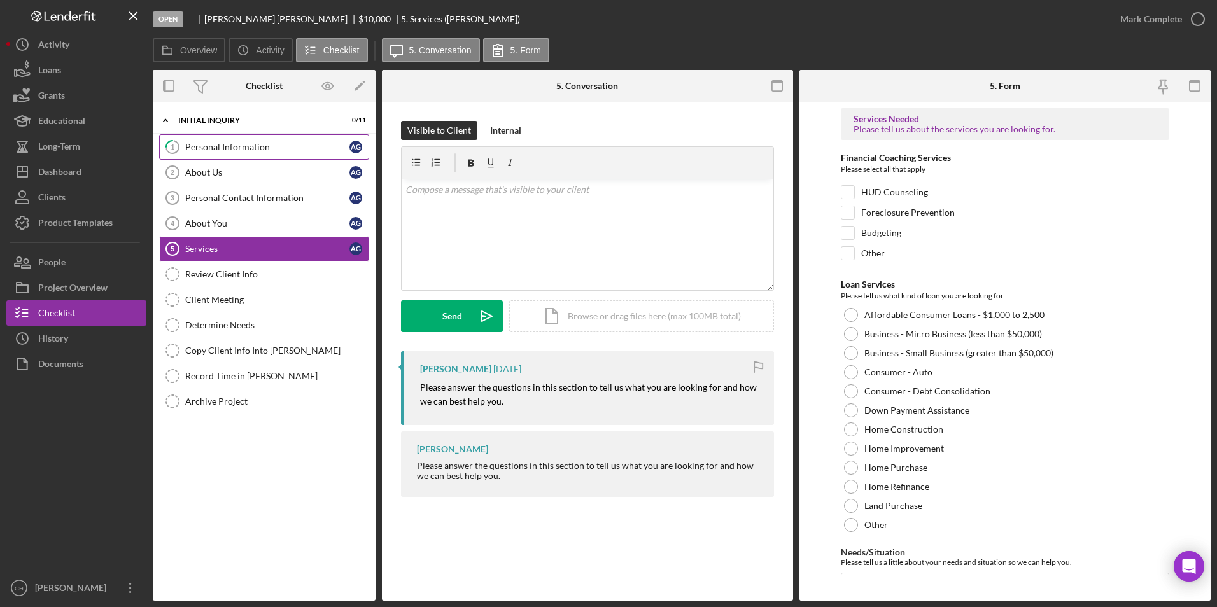
click at [232, 141] on link "1 Personal Information A G" at bounding box center [264, 146] width 210 height 25
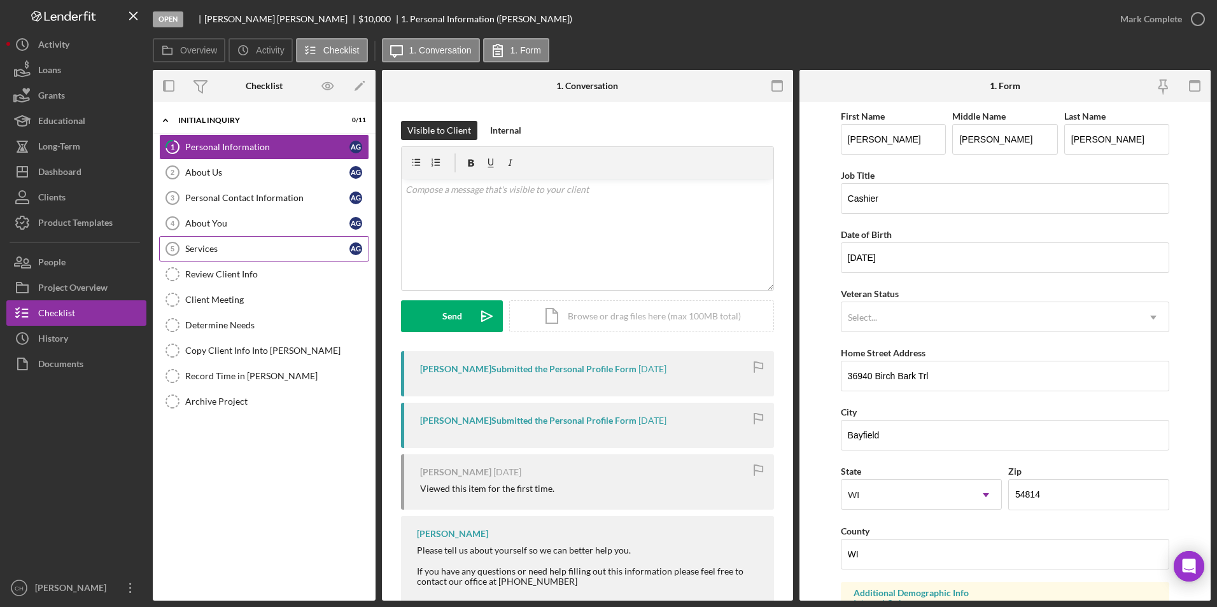
click at [223, 246] on div "Services" at bounding box center [267, 249] width 164 height 10
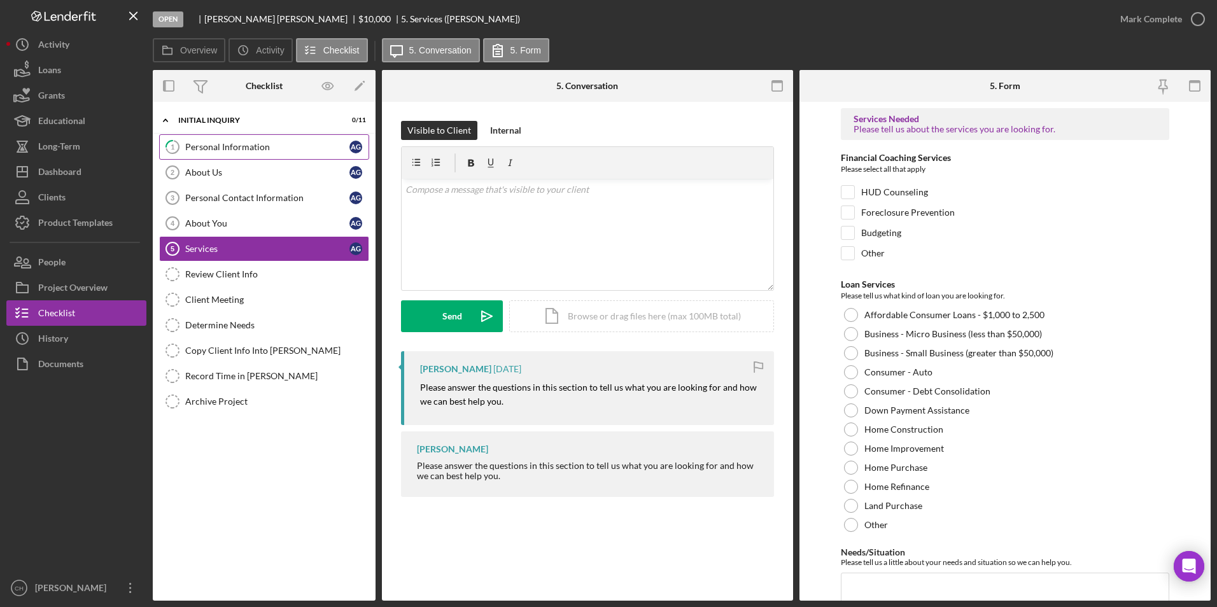
click at [236, 147] on div "Personal Information" at bounding box center [267, 147] width 164 height 10
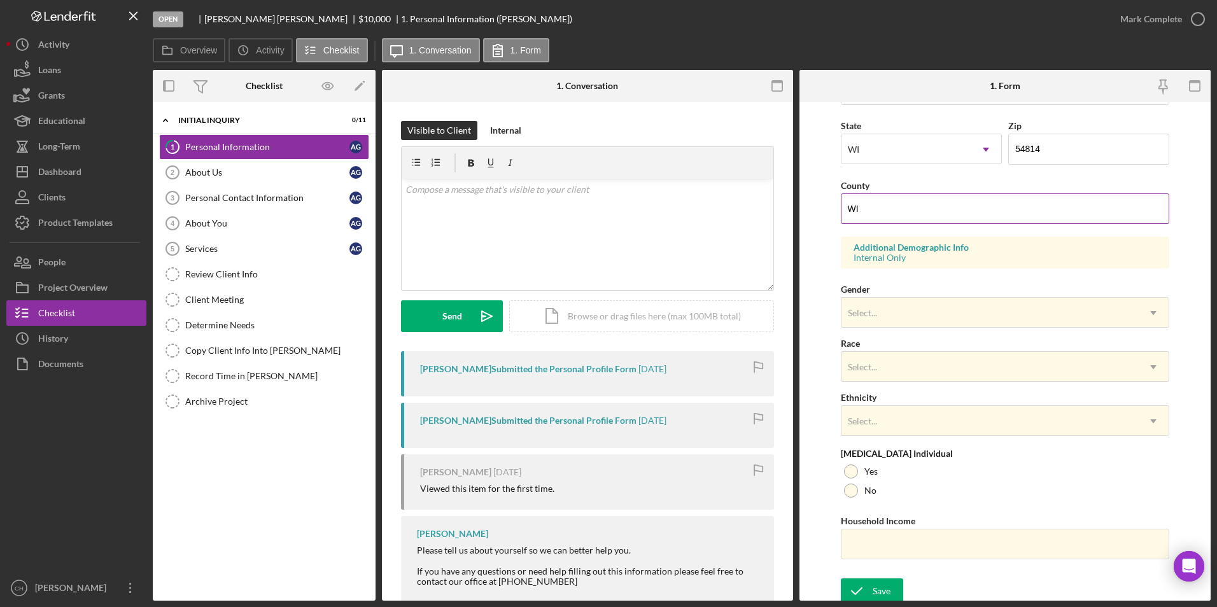
scroll to position [351, 0]
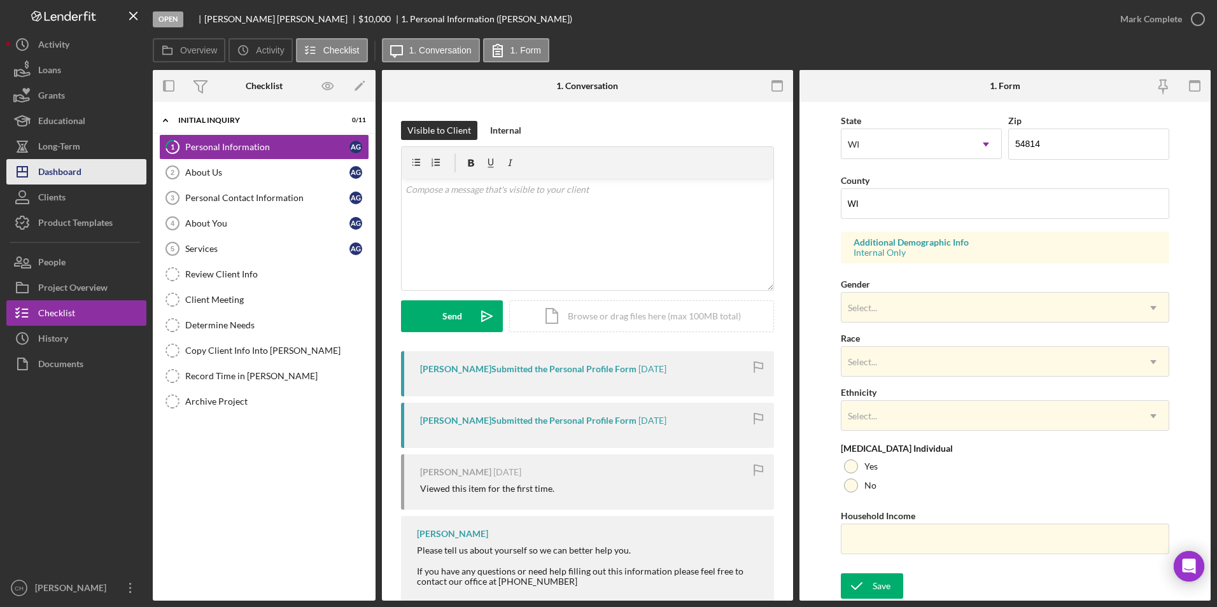
click at [88, 174] on button "Icon/Dashboard Dashboard" at bounding box center [76, 171] width 140 height 25
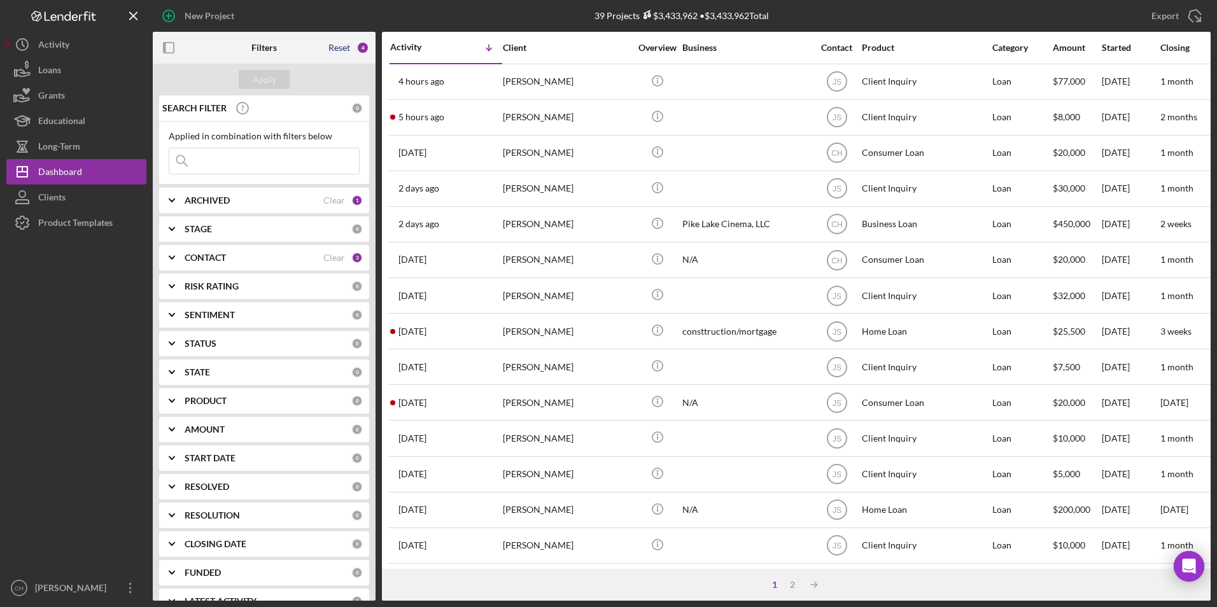
click at [340, 50] on div "Reset" at bounding box center [339, 48] width 22 height 10
click at [267, 78] on div "Apply" at bounding box center [265, 79] width 24 height 19
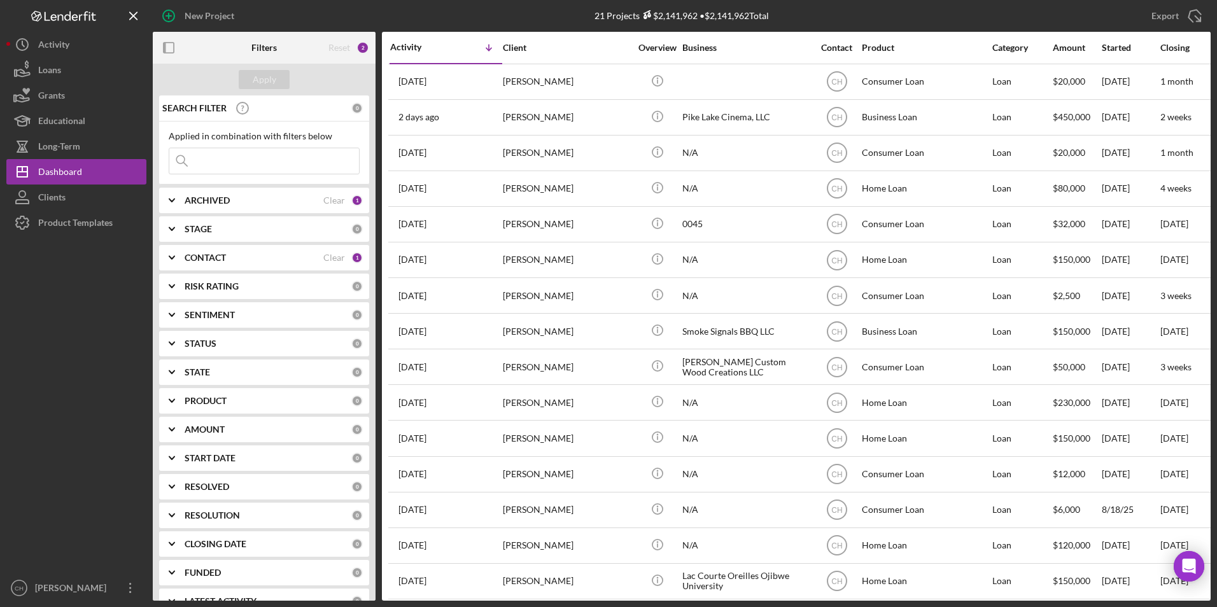
click at [196, 199] on b "ARCHIVED" at bounding box center [207, 200] width 45 height 10
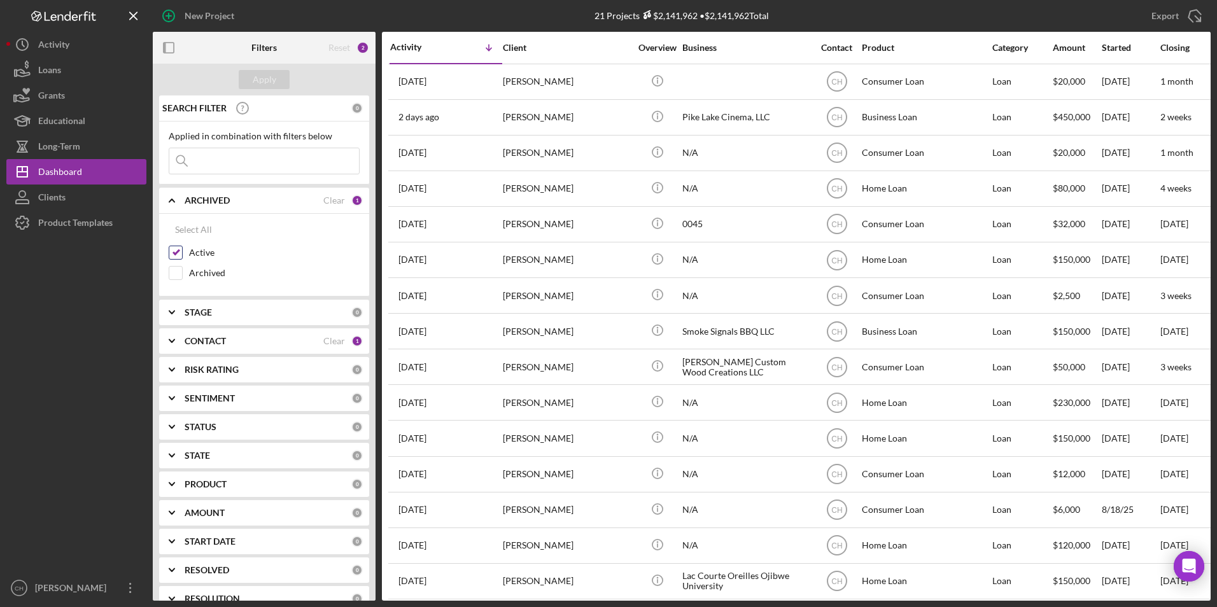
click at [176, 253] on input "Active" at bounding box center [175, 252] width 13 height 13
checkbox input "false"
click at [176, 277] on input "Archived" at bounding box center [175, 273] width 13 height 13
checkbox input "true"
click at [270, 81] on div "Apply" at bounding box center [265, 79] width 24 height 19
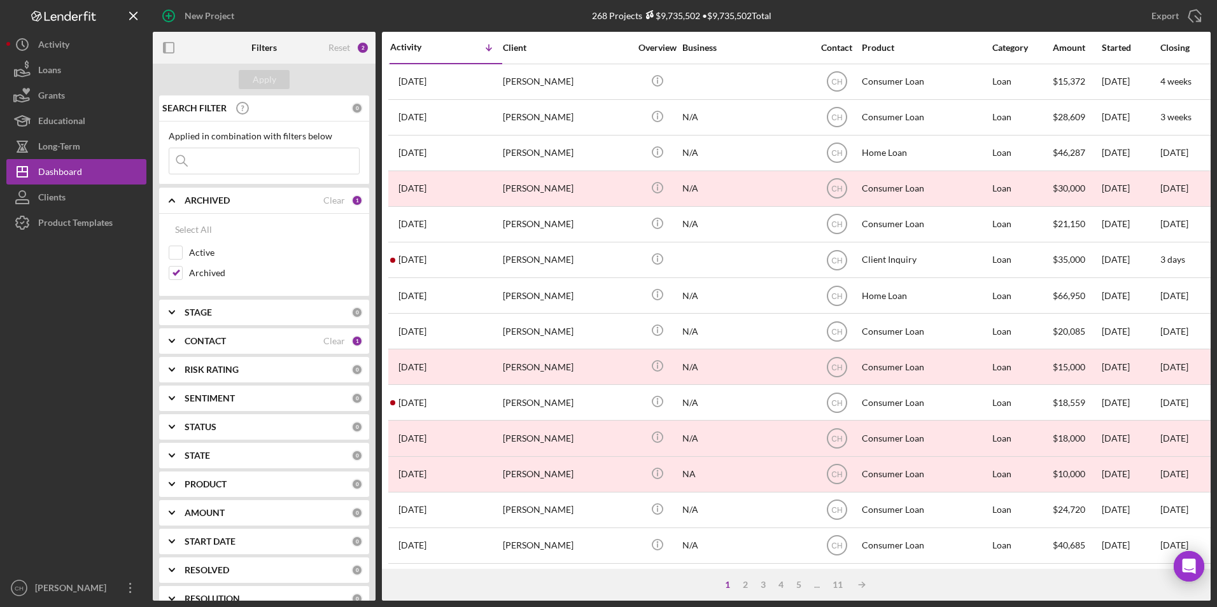
click at [230, 159] on input at bounding box center [264, 160] width 190 height 25
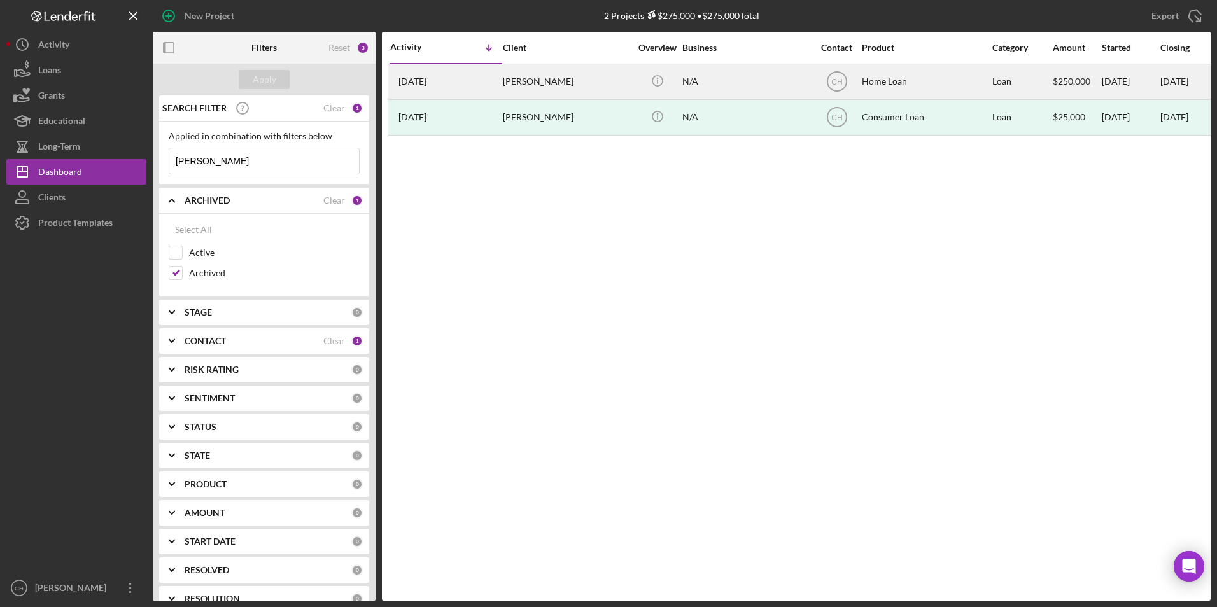
type input "[PERSON_NAME]"
click at [508, 81] on div "[PERSON_NAME]" at bounding box center [566, 82] width 127 height 34
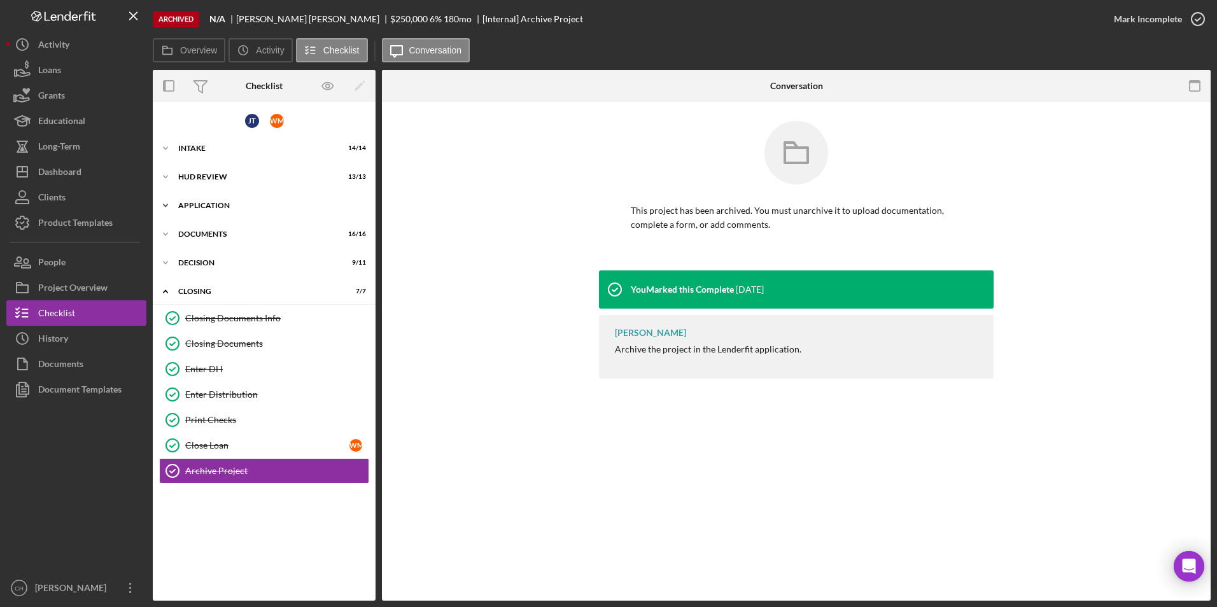
click at [201, 208] on div "Application" at bounding box center [268, 206] width 181 height 8
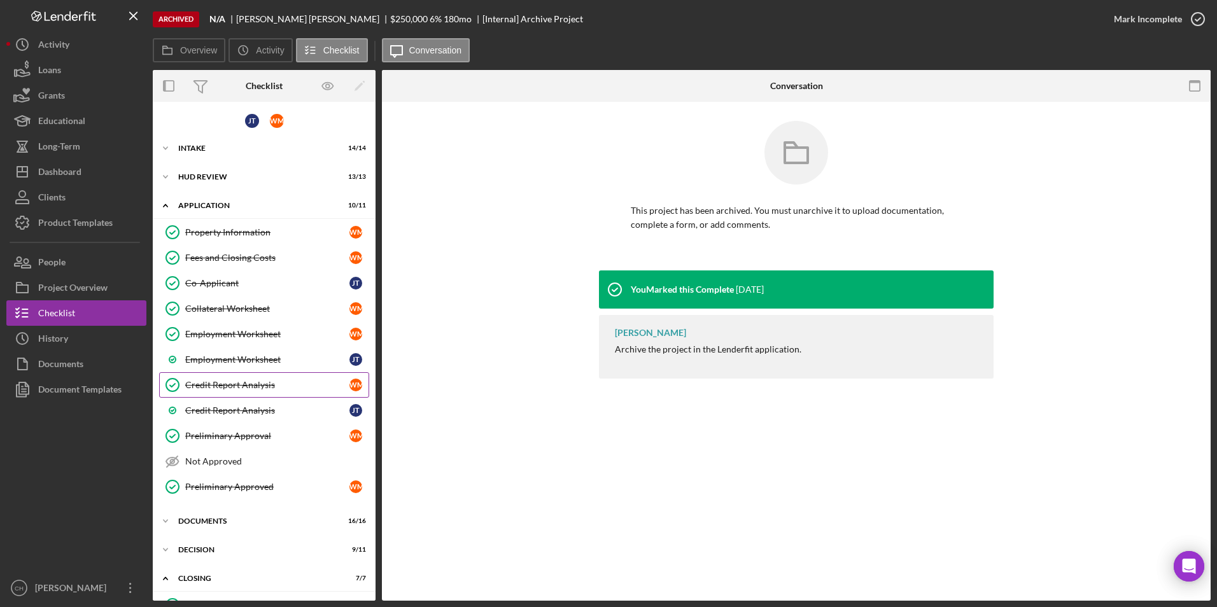
click at [211, 388] on div "Credit Report Analysis" at bounding box center [267, 385] width 164 height 10
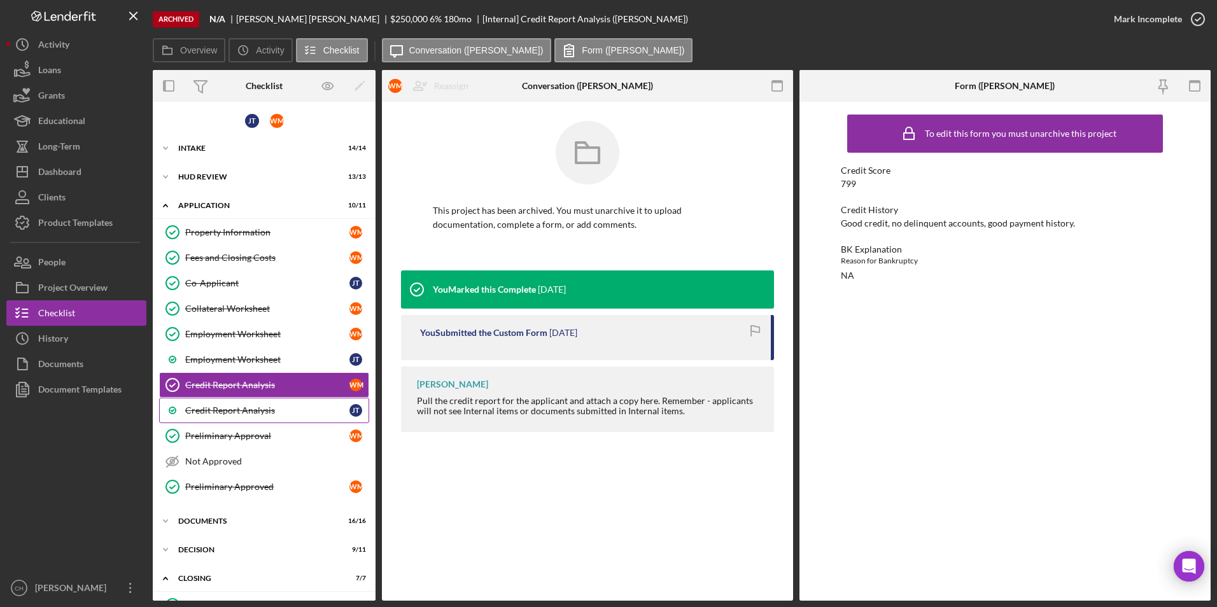
click at [264, 416] on div "Credit Report Analysis" at bounding box center [267, 410] width 164 height 10
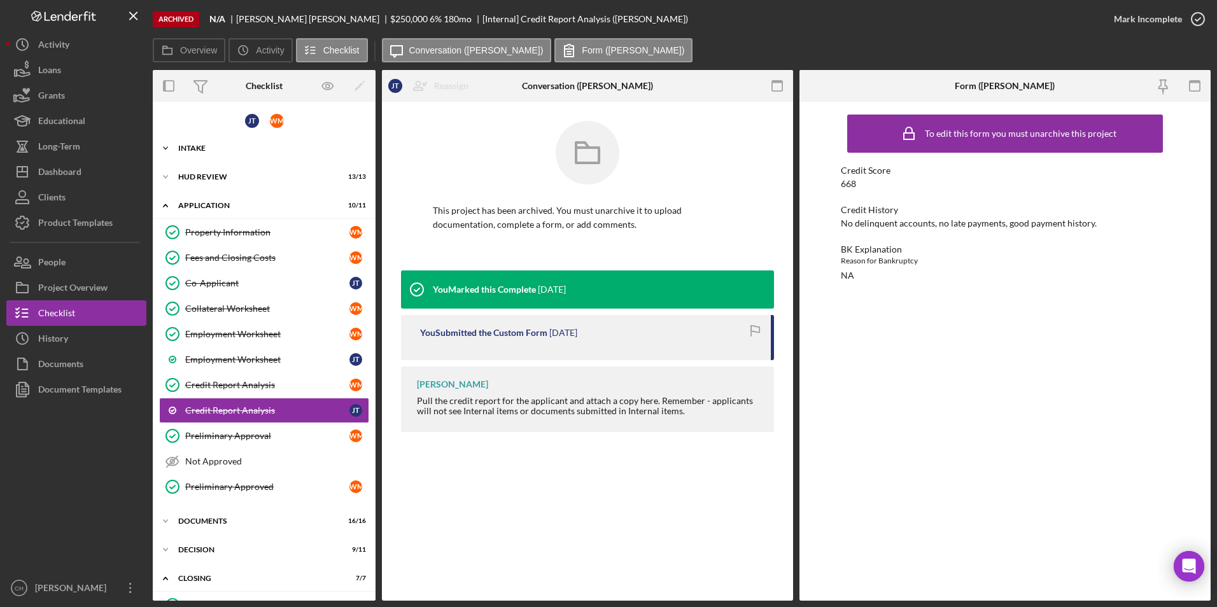
click at [166, 151] on icon "Icon/Expander" at bounding box center [165, 148] width 25 height 25
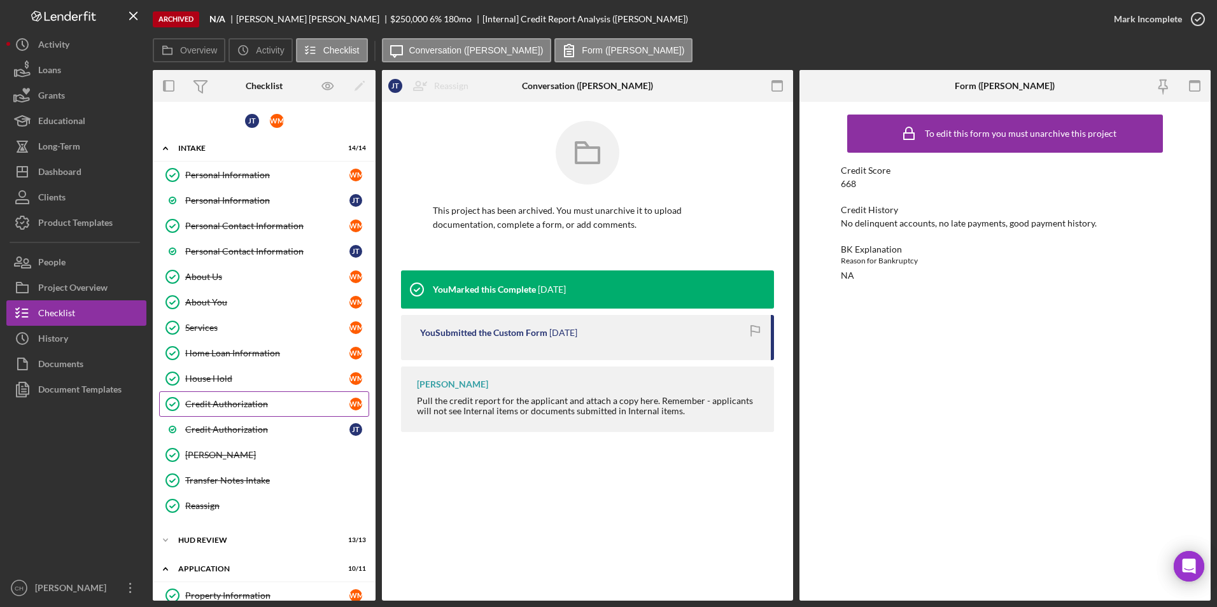
click at [227, 402] on div "Credit Authorization" at bounding box center [267, 404] width 164 height 10
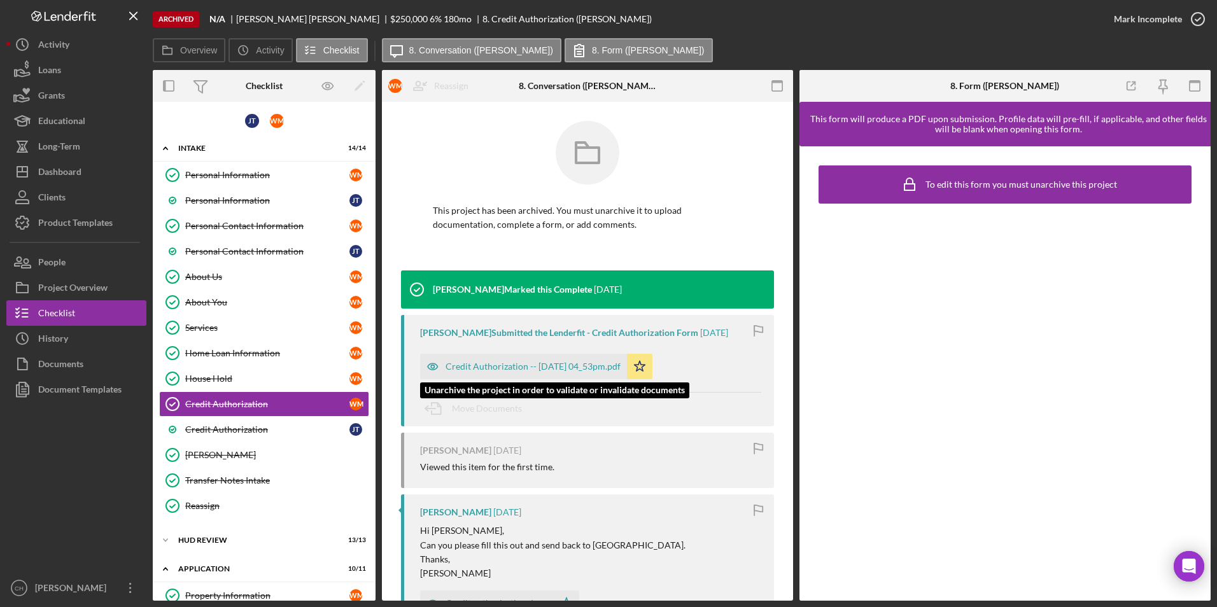
click at [512, 360] on div "Credit Authorization -- [DATE] 04_53pm.pdf" at bounding box center [523, 366] width 207 height 25
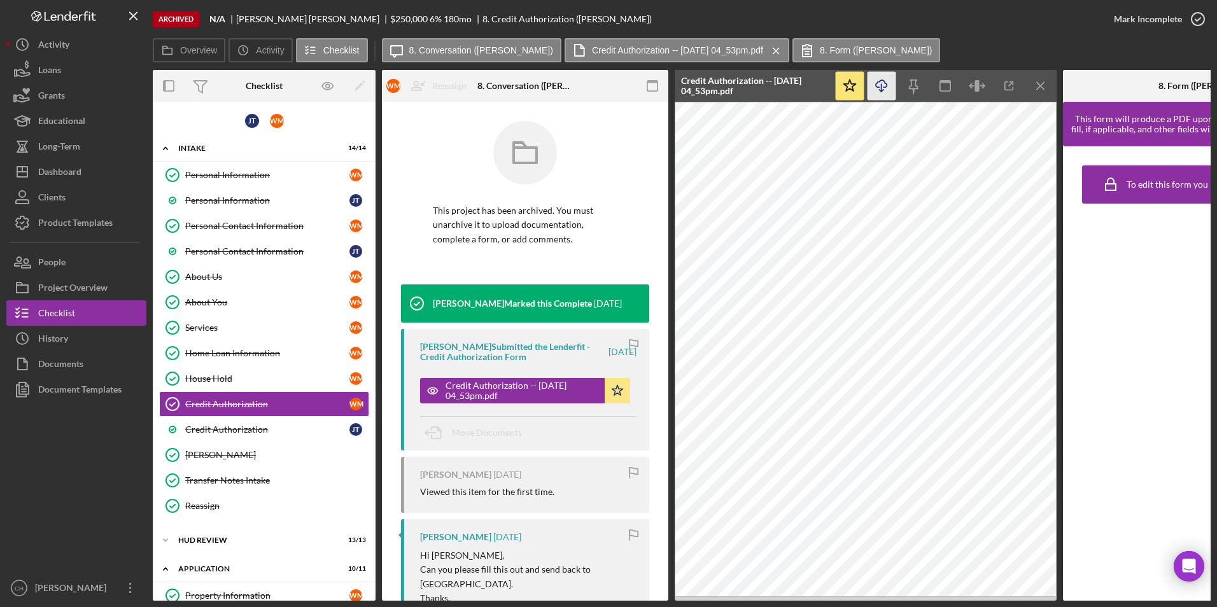
click at [882, 88] on icon "Icon/Download" at bounding box center [882, 86] width 29 height 29
click at [200, 437] on link "Credit Authorization [PERSON_NAME]" at bounding box center [264, 429] width 210 height 25
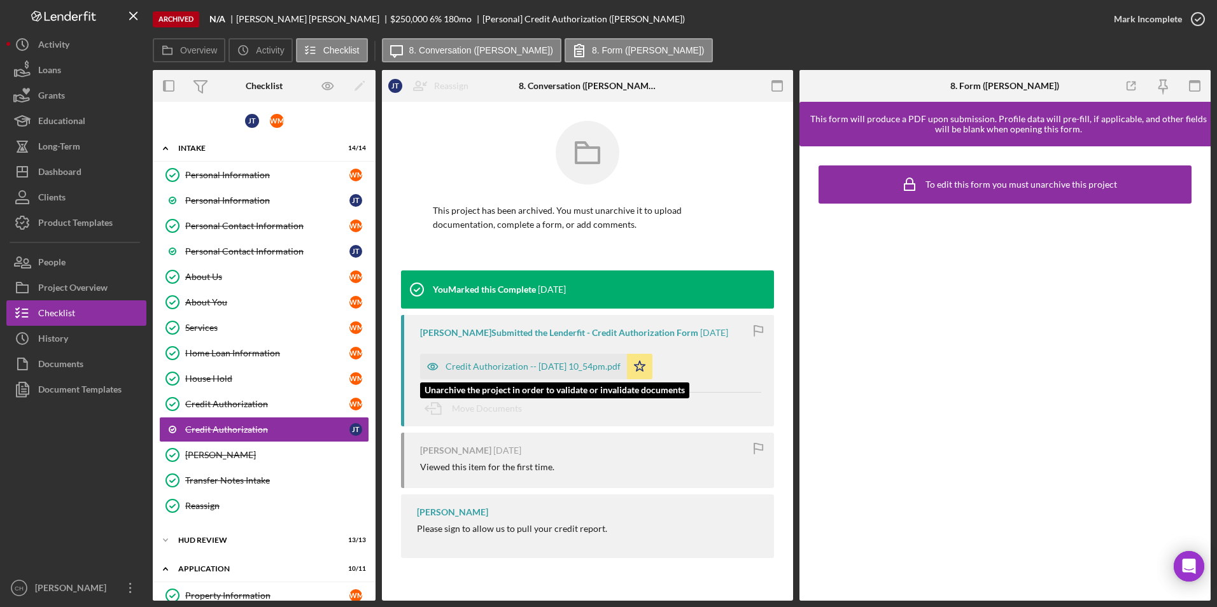
click at [487, 358] on div "Credit Authorization -- [DATE] 10_54pm.pdf" at bounding box center [523, 366] width 207 height 25
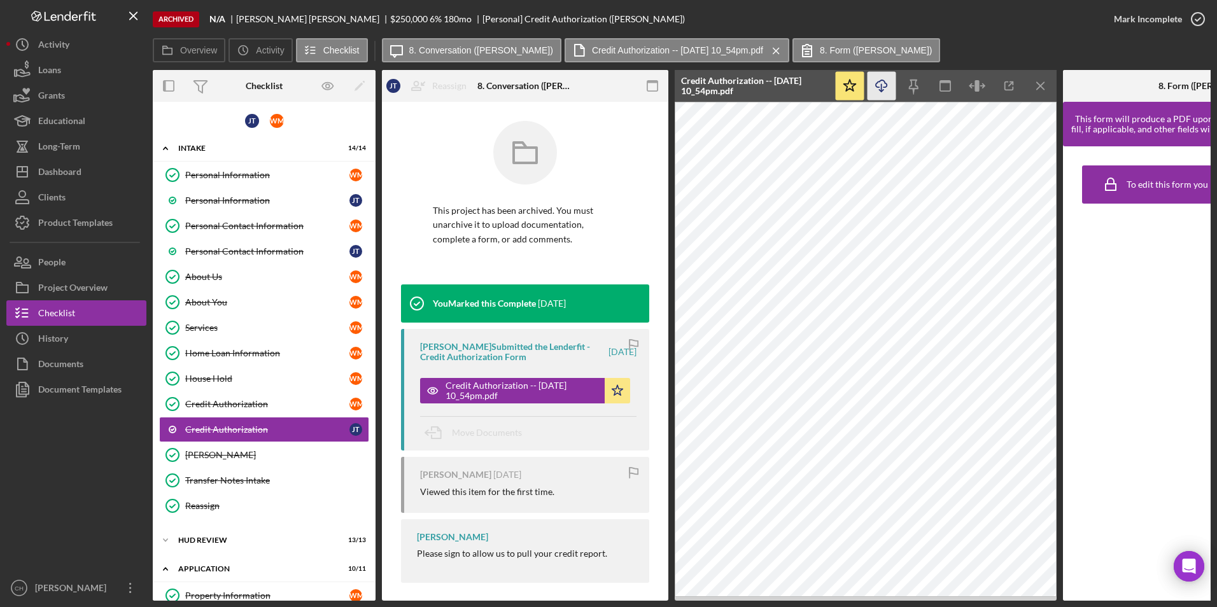
click at [888, 88] on icon "Icon/Download" at bounding box center [882, 86] width 29 height 29
